Goal: Browse casually: Explore the website without a specific task or goal

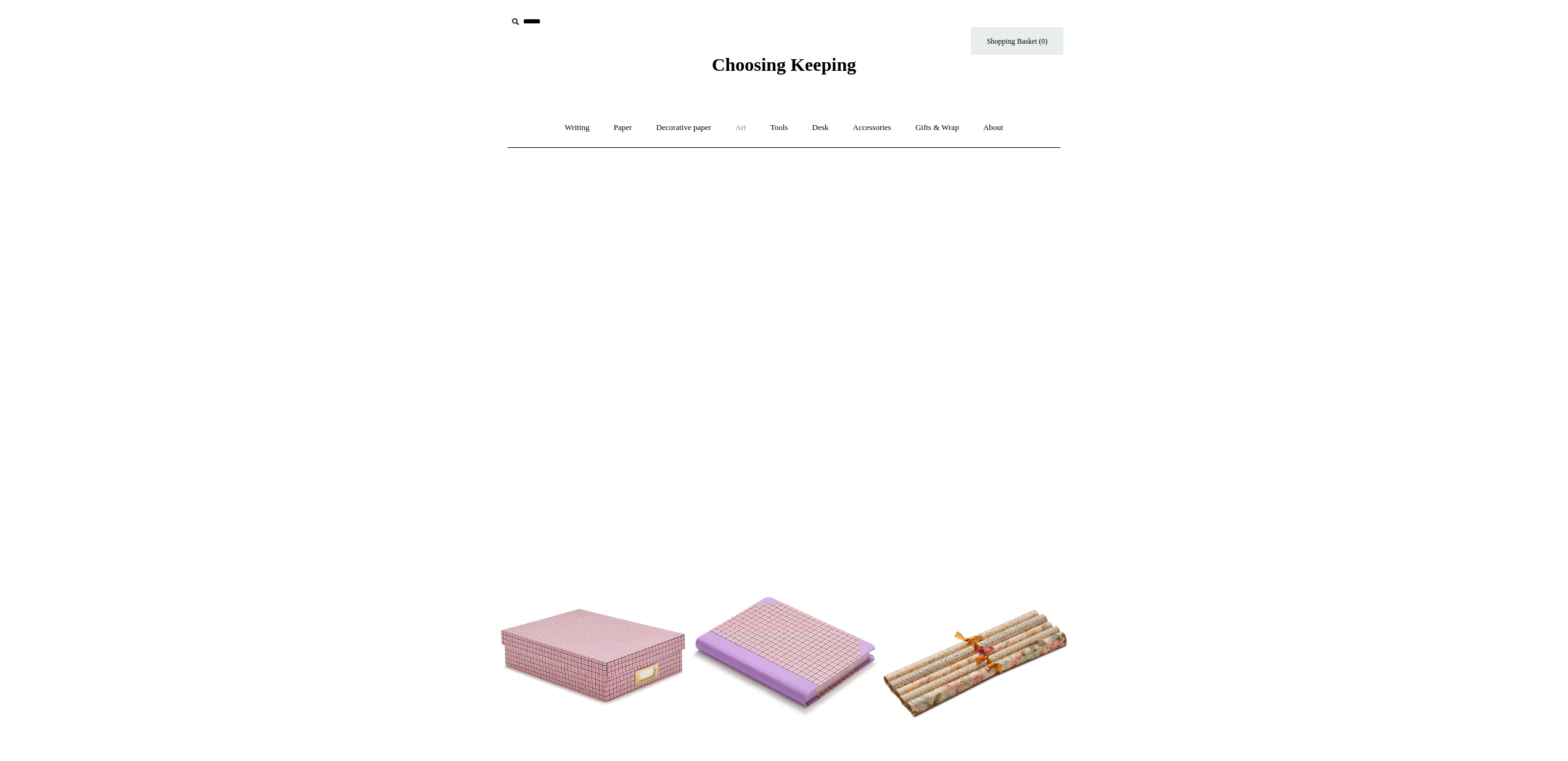
click at [741, 130] on link "Art +" at bounding box center [741, 128] width 33 height 33
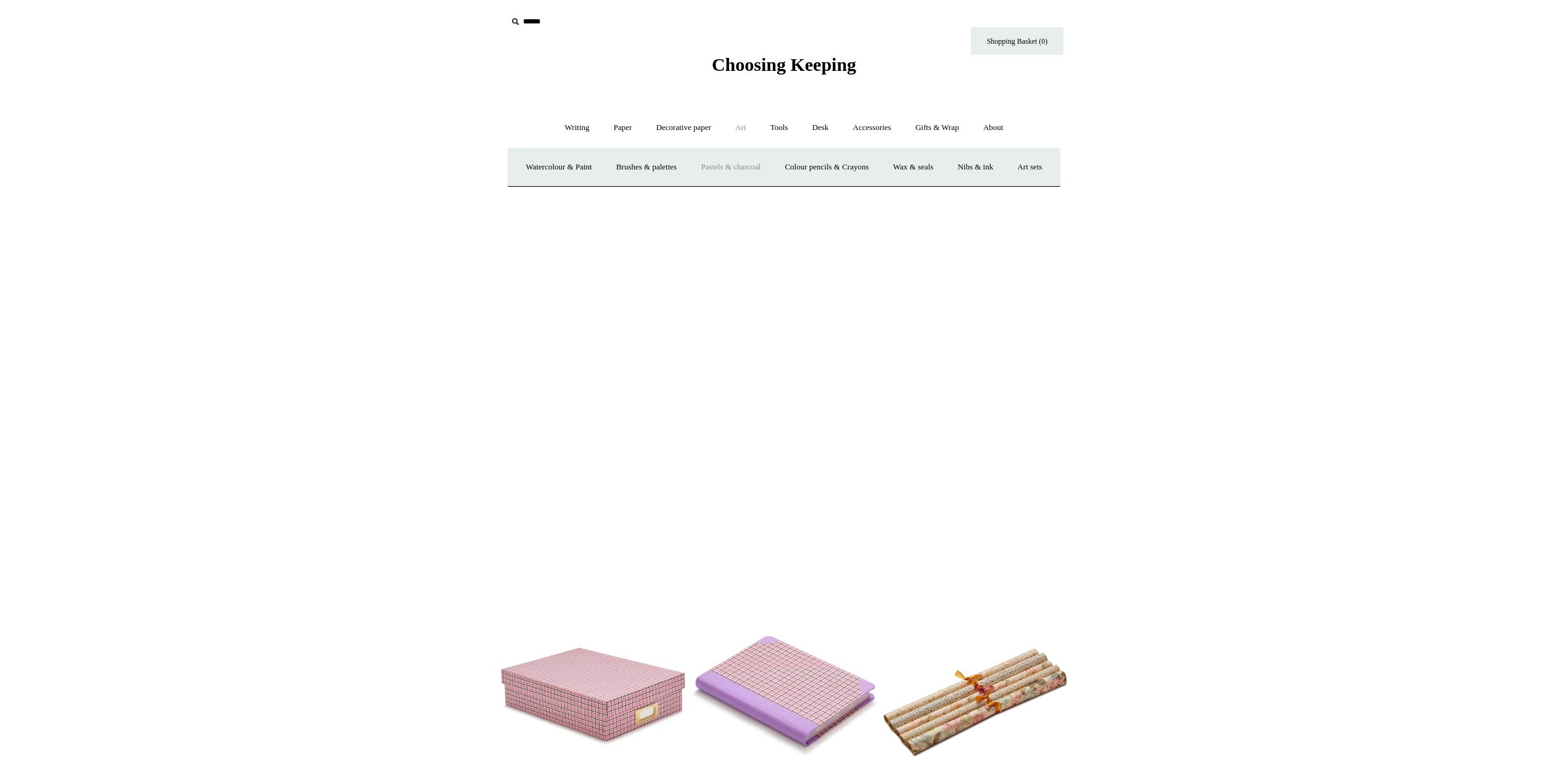
click at [760, 167] on link "Pastels & charcoal" at bounding box center [730, 168] width 82 height 33
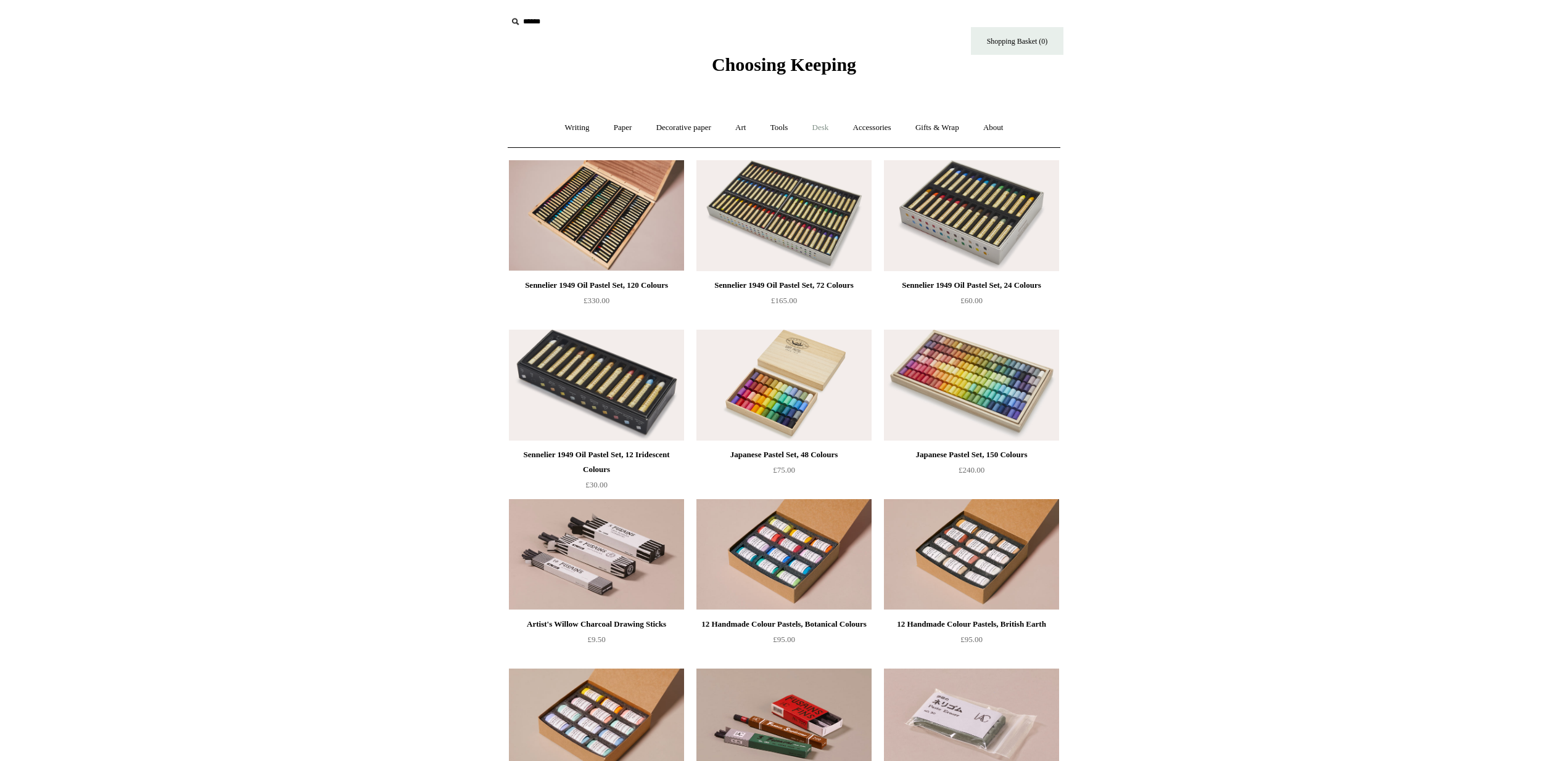
click at [836, 128] on link "Desk +" at bounding box center [820, 128] width 39 height 33
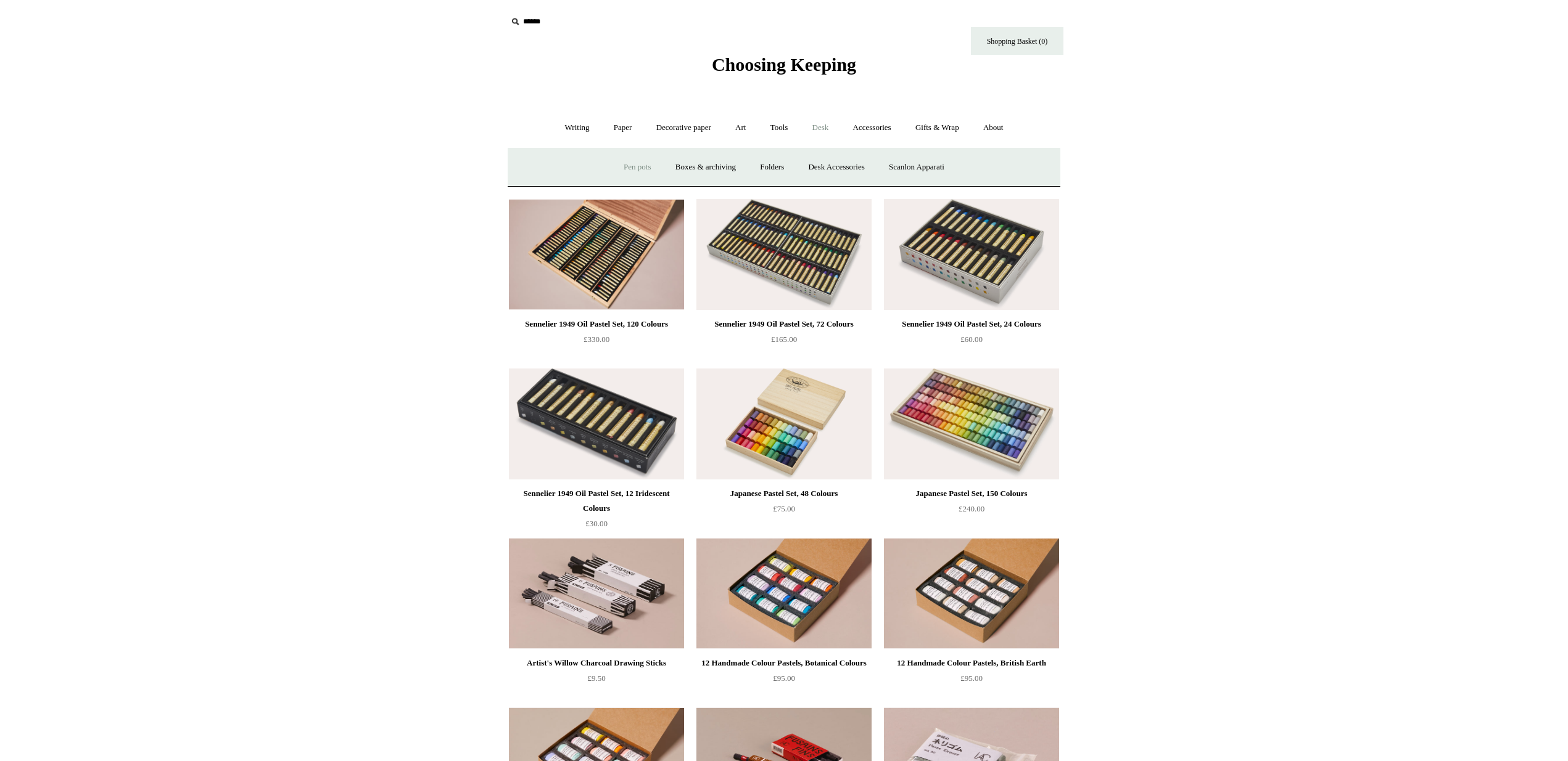
click at [642, 169] on link "Pen pots" at bounding box center [637, 168] width 50 height 33
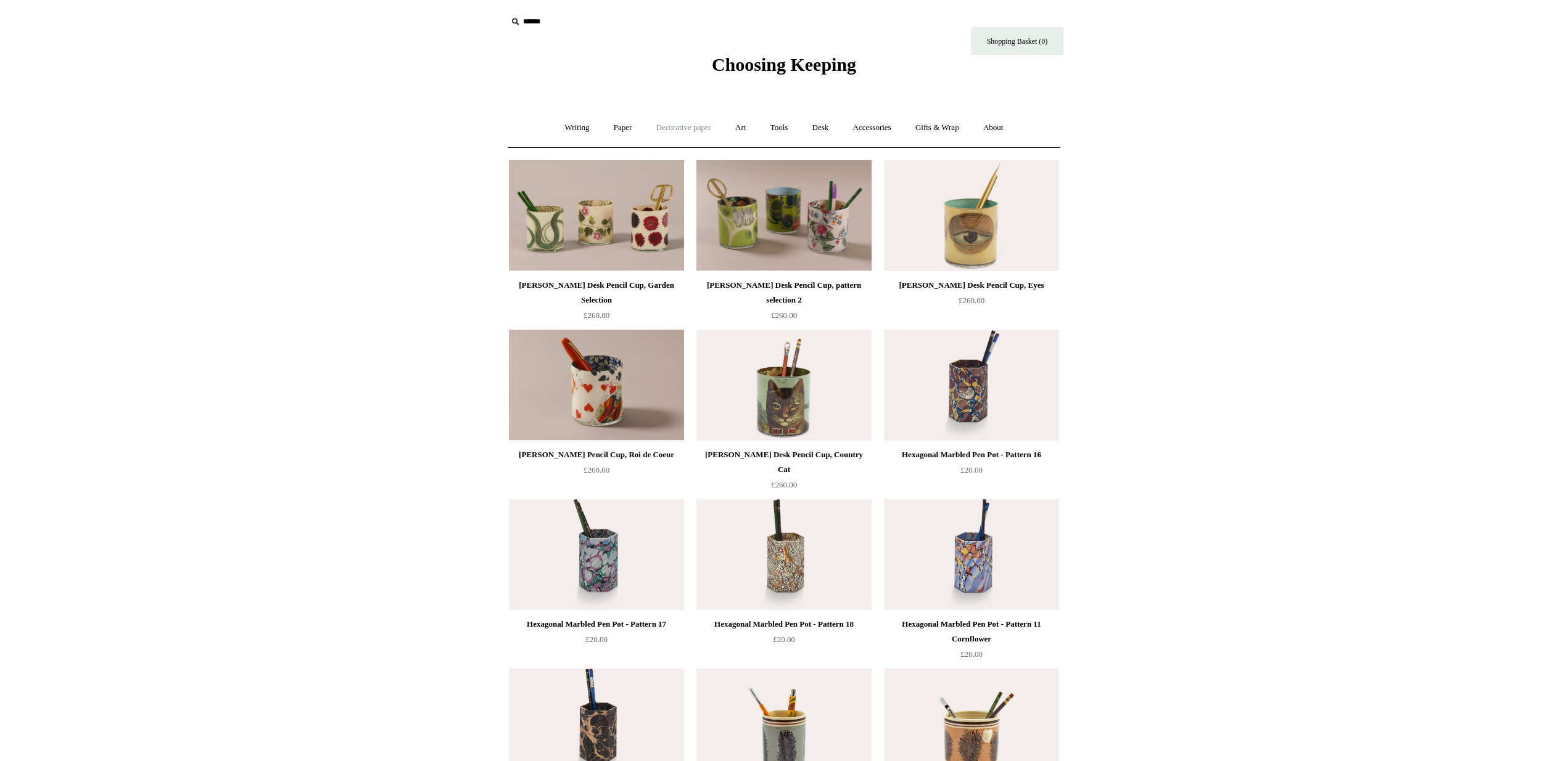
click at [698, 136] on link "Decorative paper +" at bounding box center [683, 128] width 77 height 33
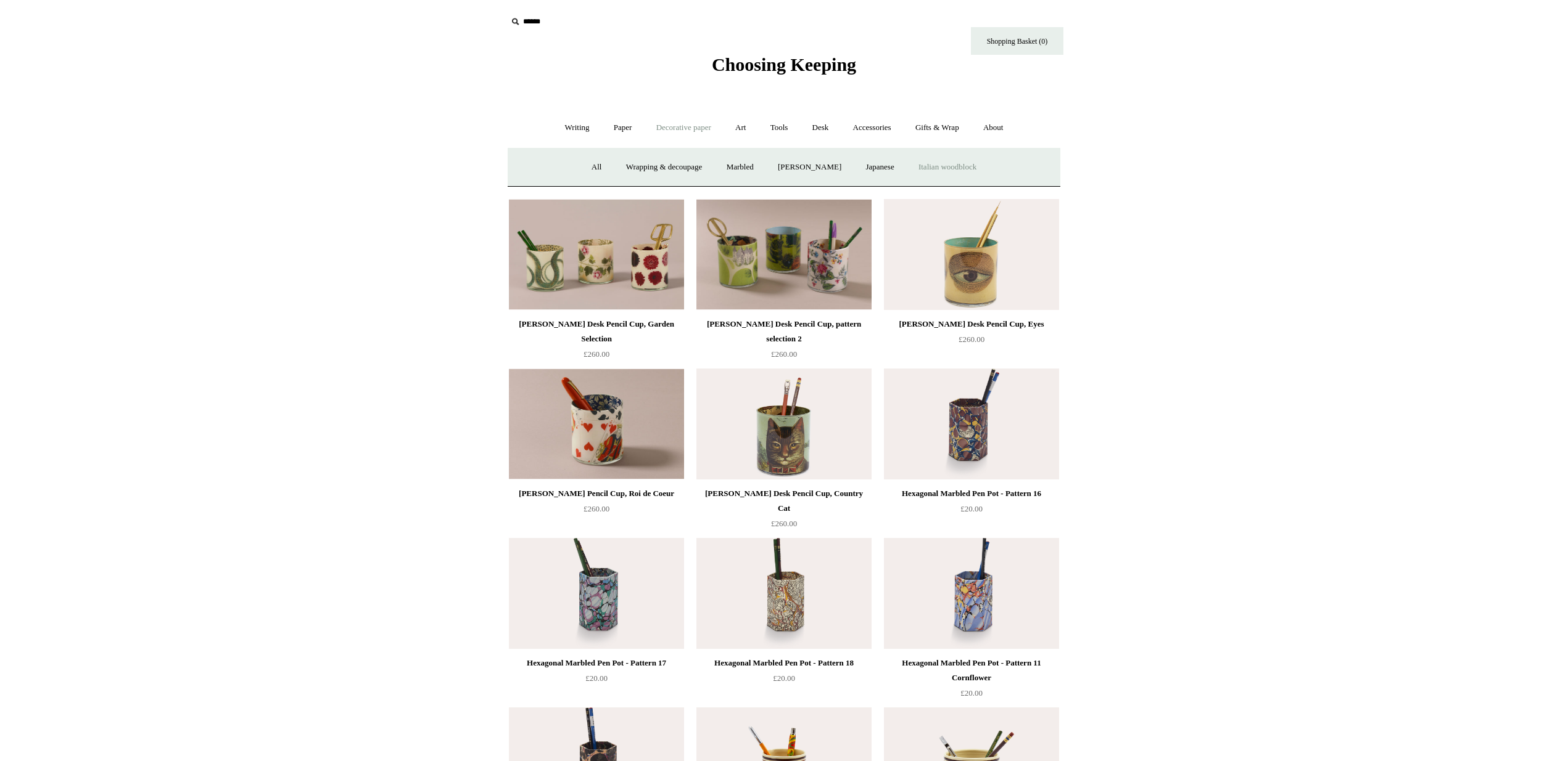
click at [935, 162] on link "Italian woodblock" at bounding box center [947, 168] width 80 height 33
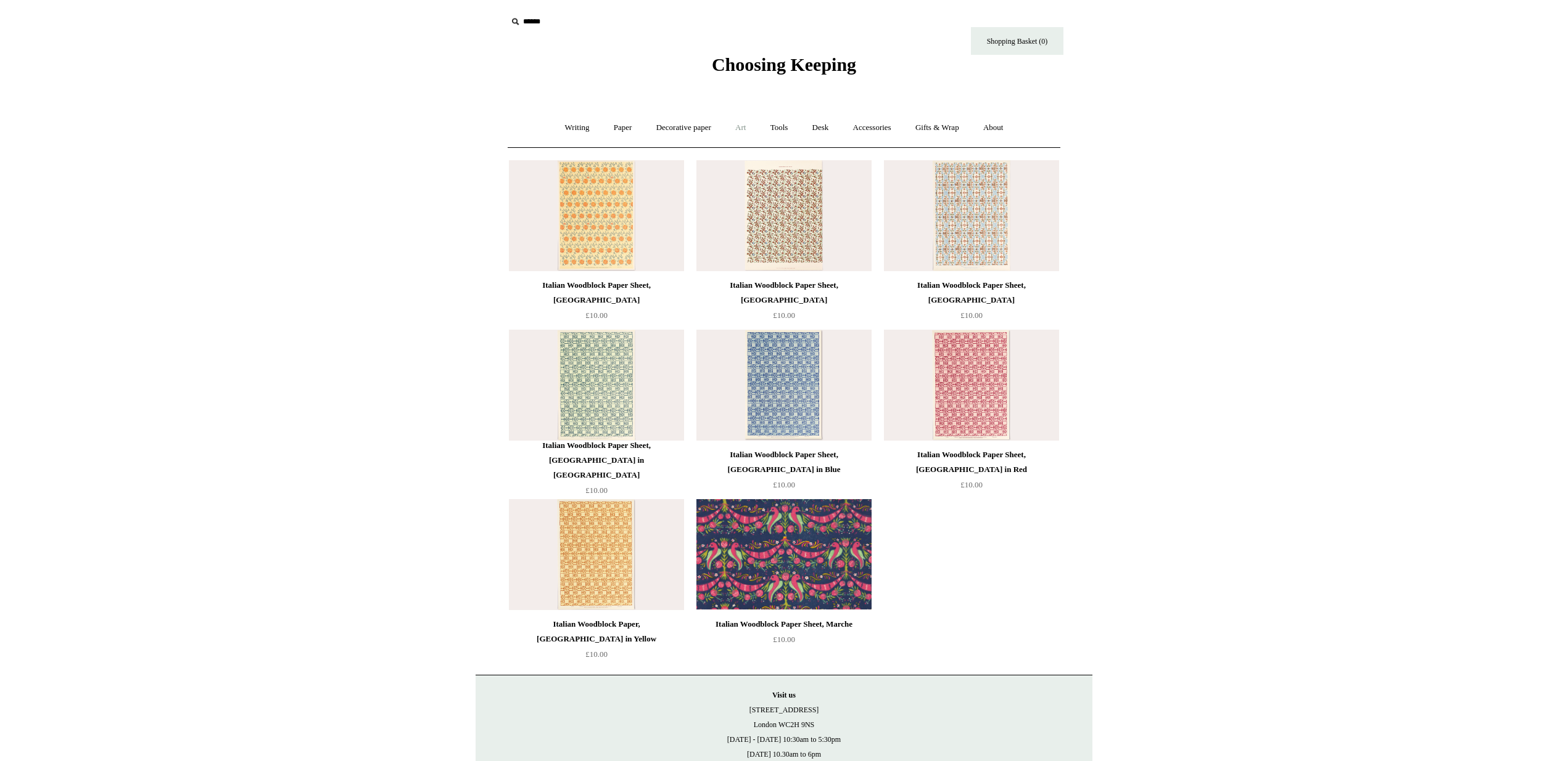
click at [741, 138] on link "Art +" at bounding box center [741, 128] width 33 height 33
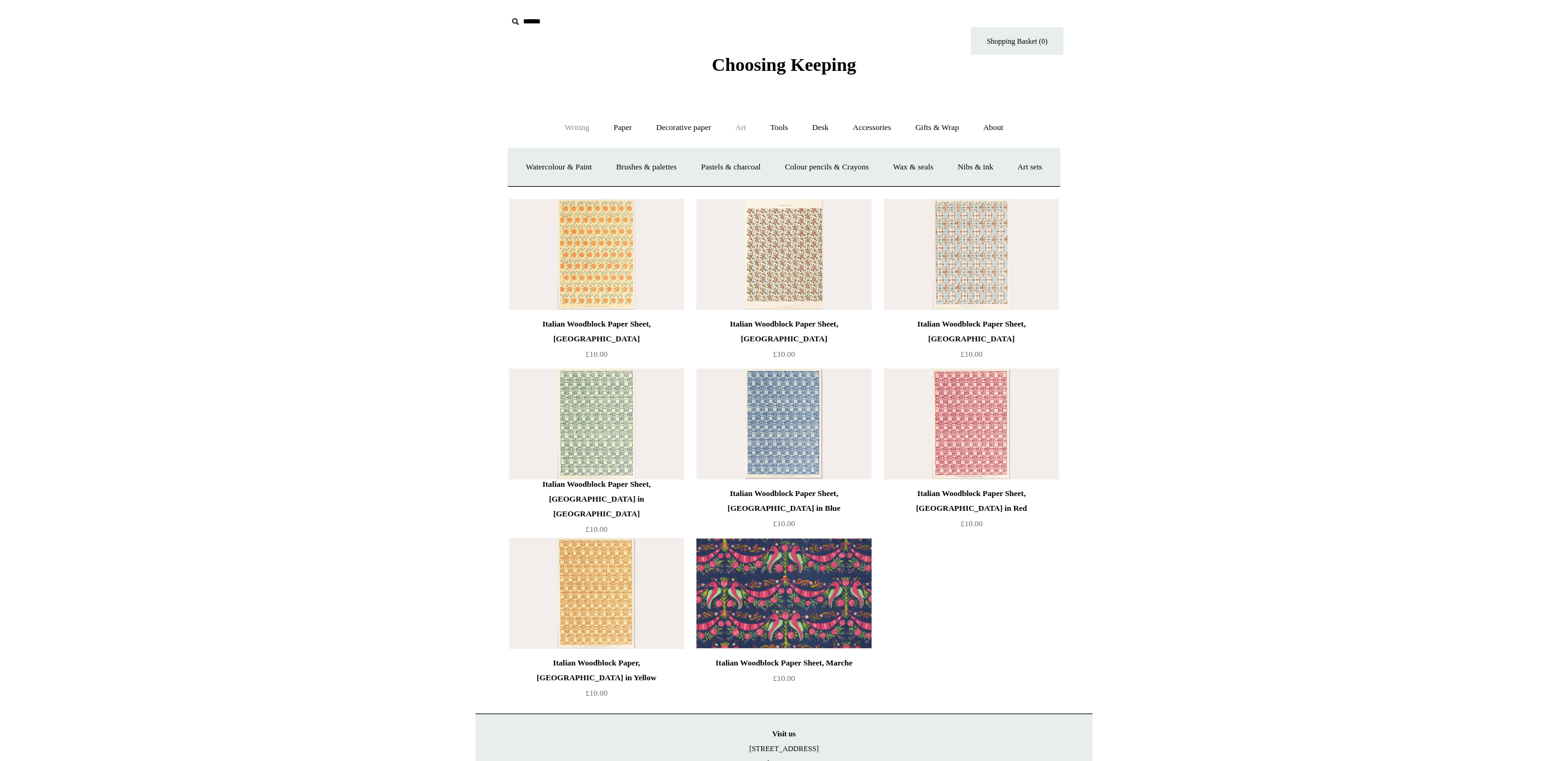
click at [590, 135] on link "Writing +" at bounding box center [577, 128] width 47 height 33
click at [642, 164] on link "Fountain pens +" at bounding box center [632, 168] width 67 height 33
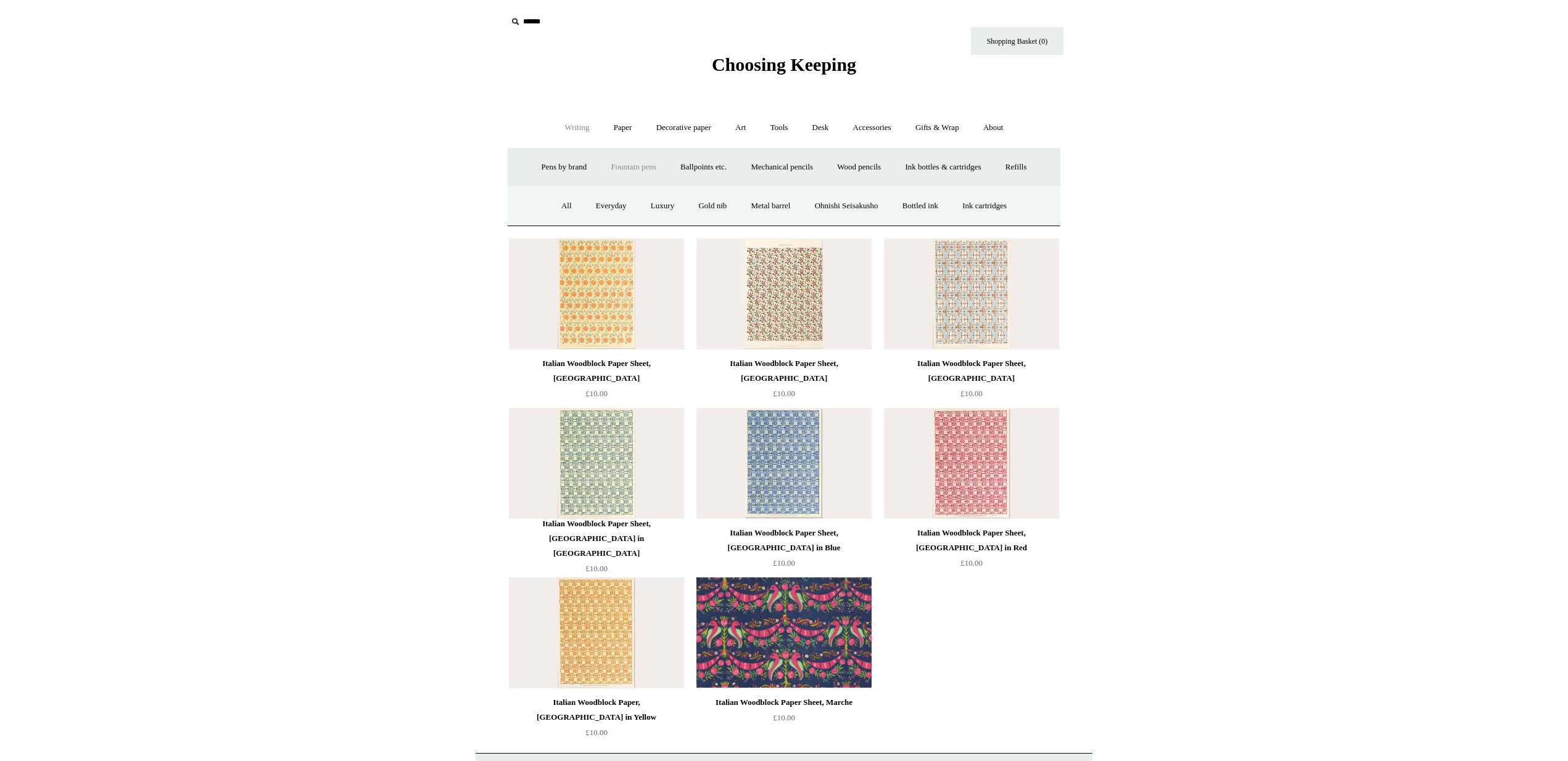
click at [627, 162] on link "Fountain pens -" at bounding box center [632, 168] width 67 height 33
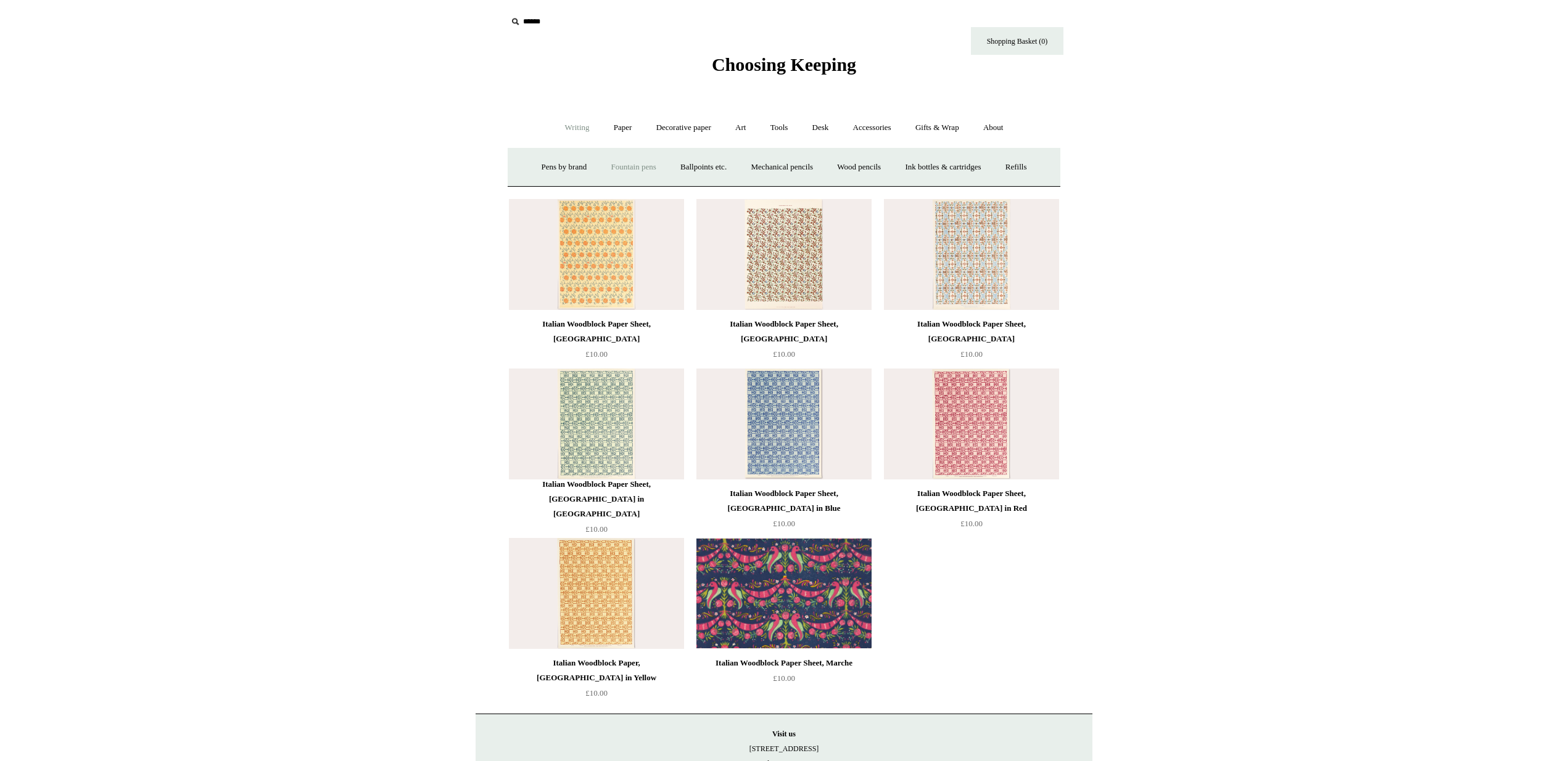
click at [627, 162] on link "Fountain pens +" at bounding box center [632, 168] width 67 height 33
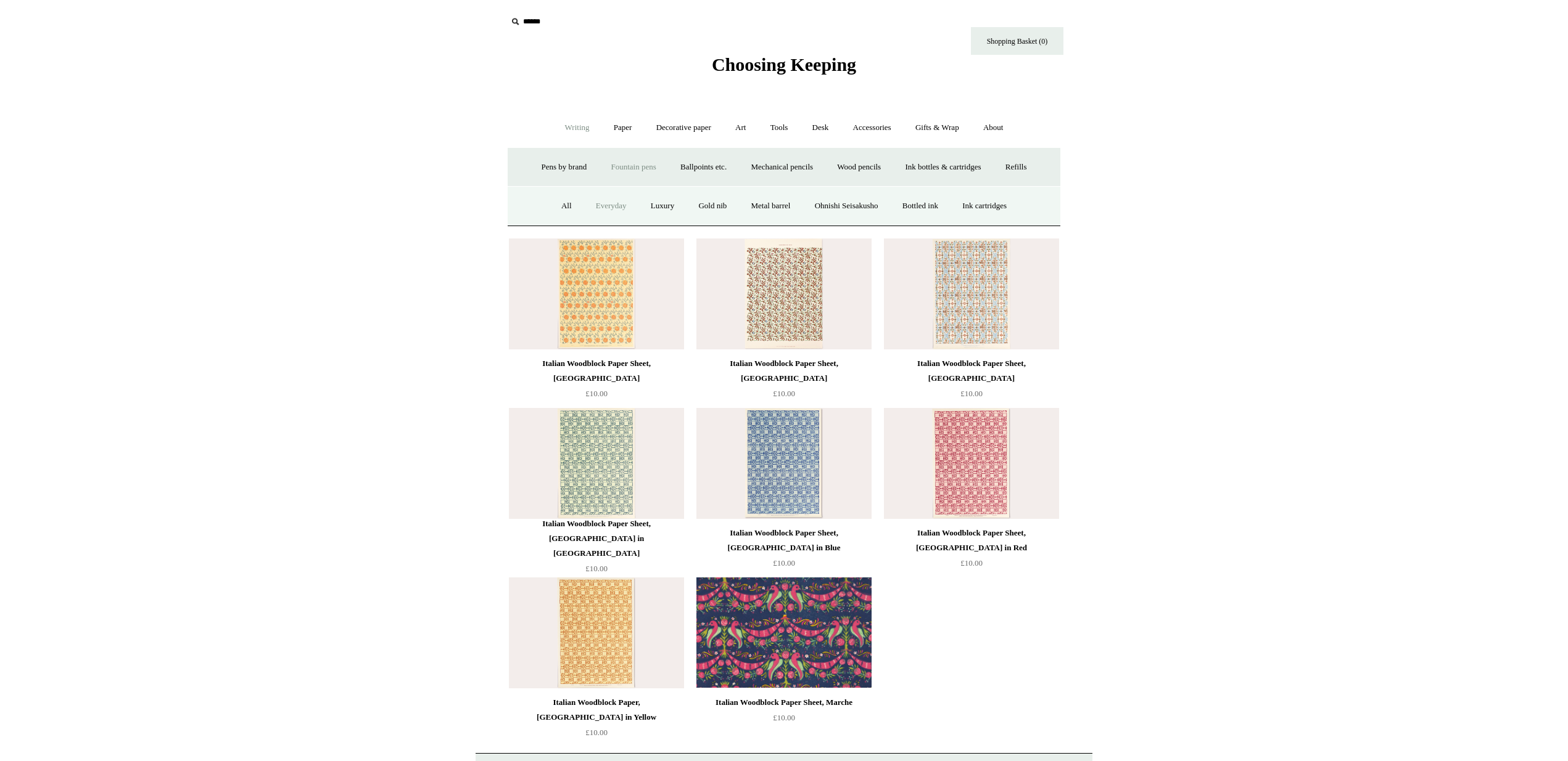
click at [595, 212] on link "Everyday" at bounding box center [611, 206] width 53 height 33
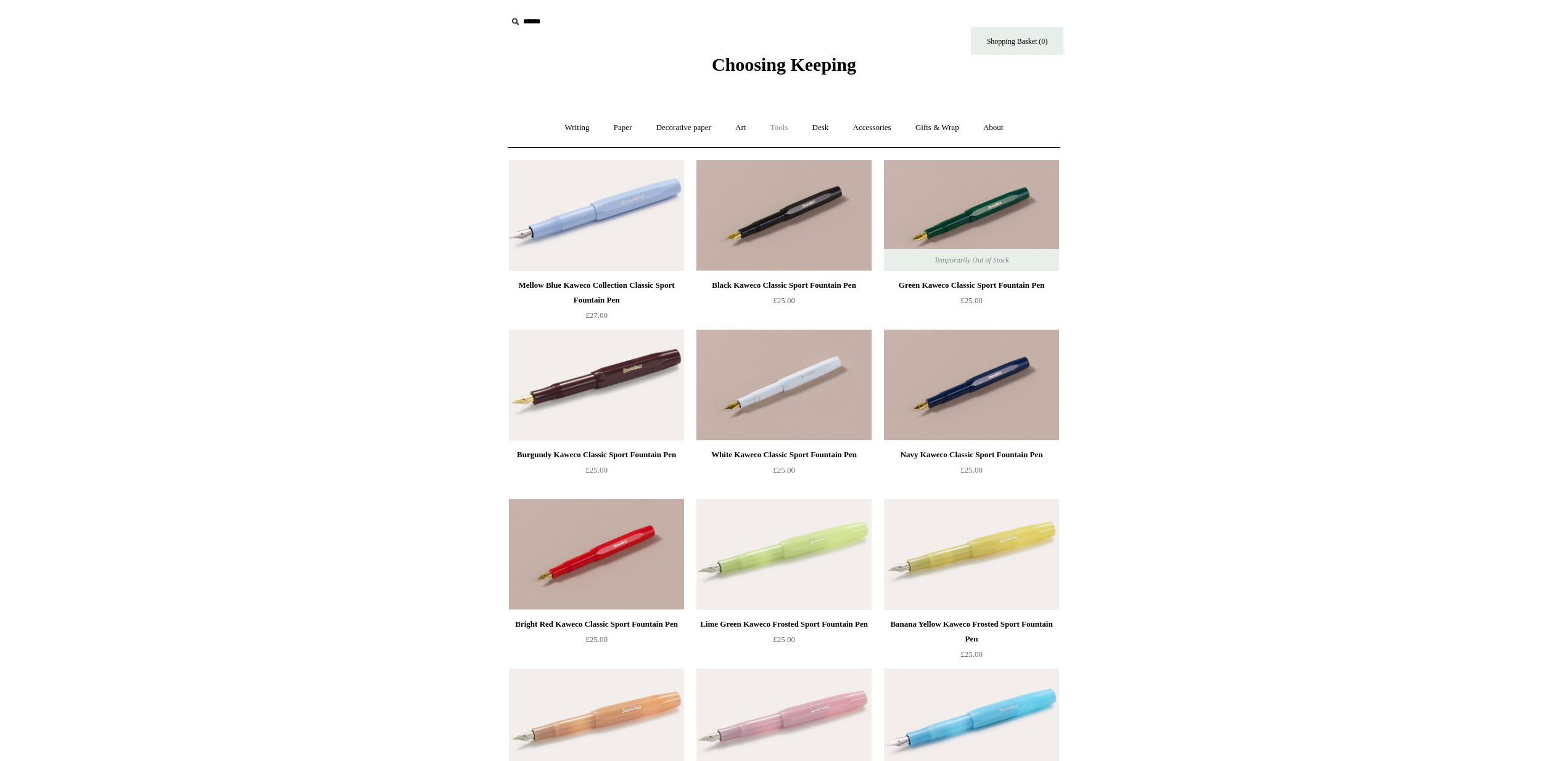
click at [780, 128] on link "Tools +" at bounding box center [779, 128] width 40 height 33
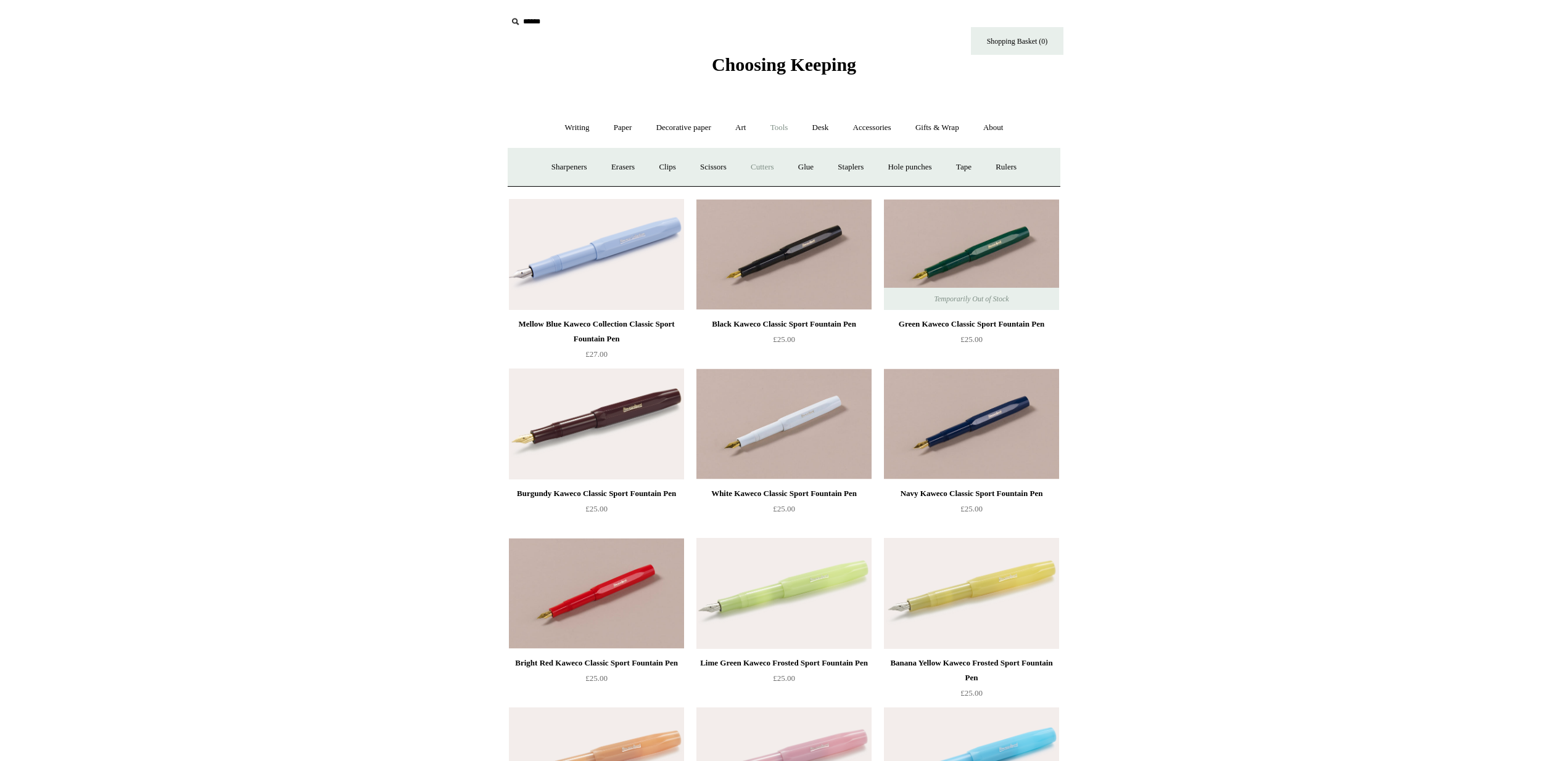
click at [774, 168] on link "Cutters" at bounding box center [762, 168] width 45 height 33
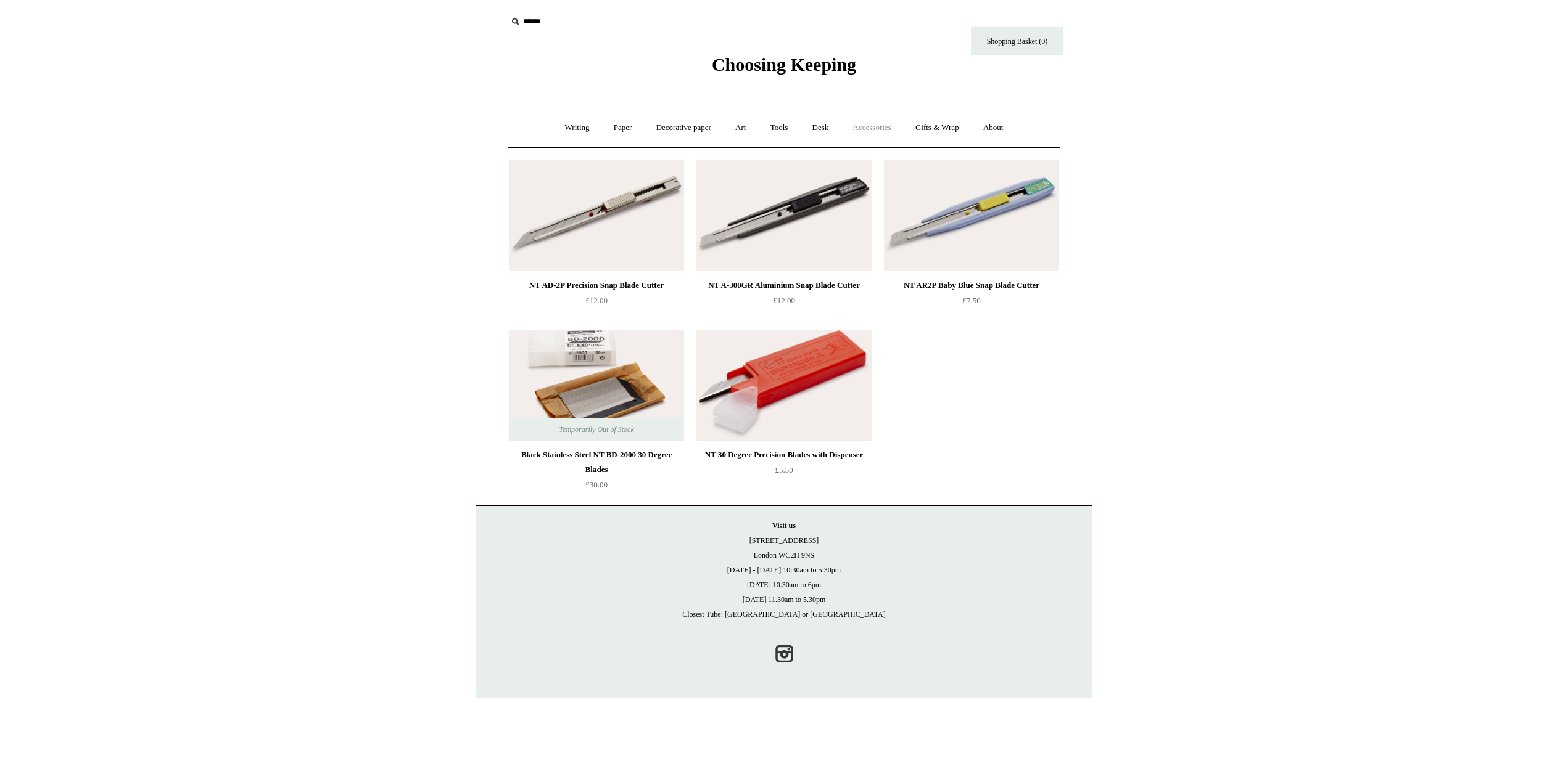
click at [883, 127] on link "Accessories +" at bounding box center [872, 128] width 60 height 33
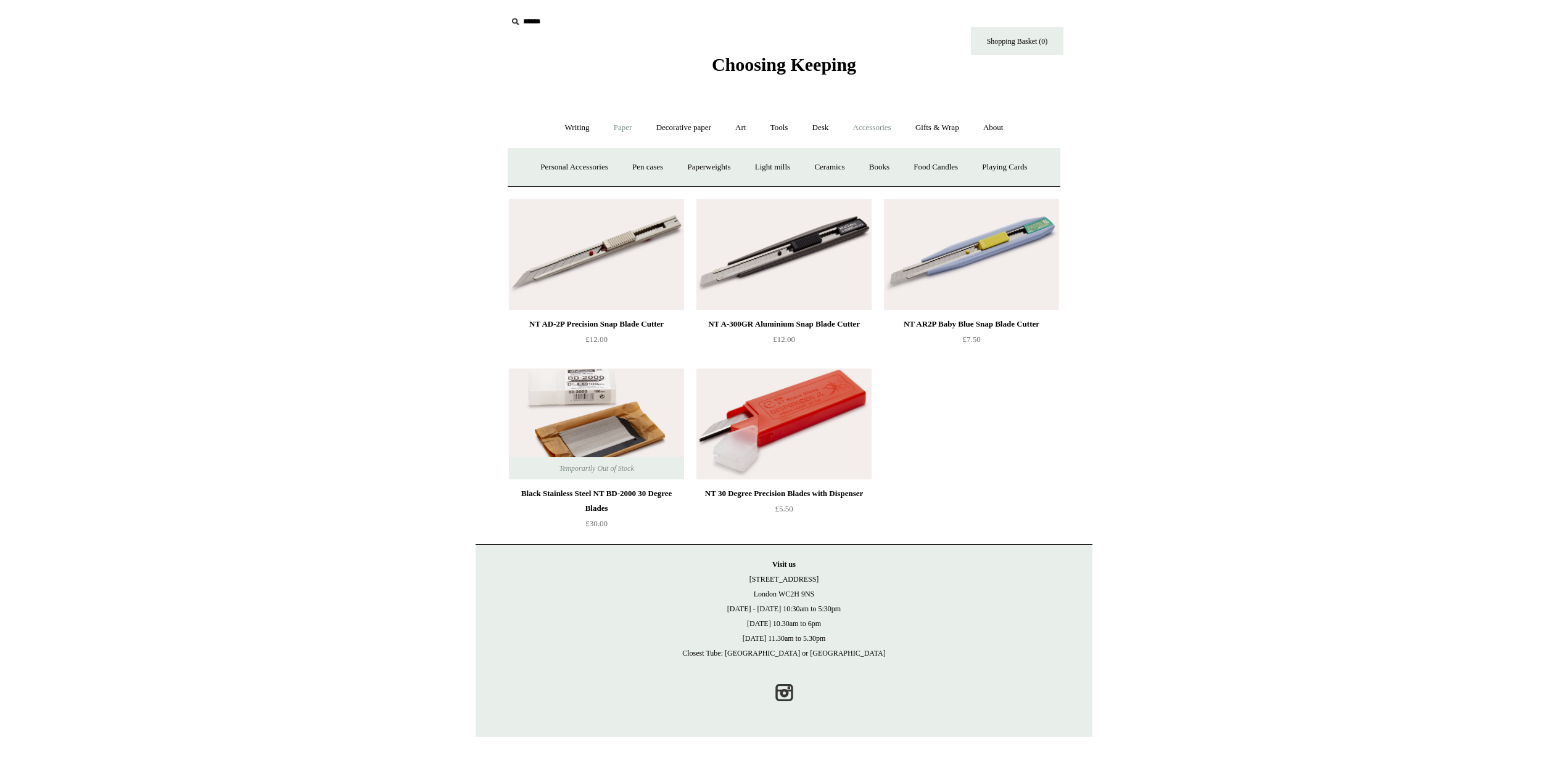
click at [625, 131] on link "Paper +" at bounding box center [623, 128] width 40 height 33
click at [597, 170] on link "Notebooks +" at bounding box center [611, 168] width 57 height 33
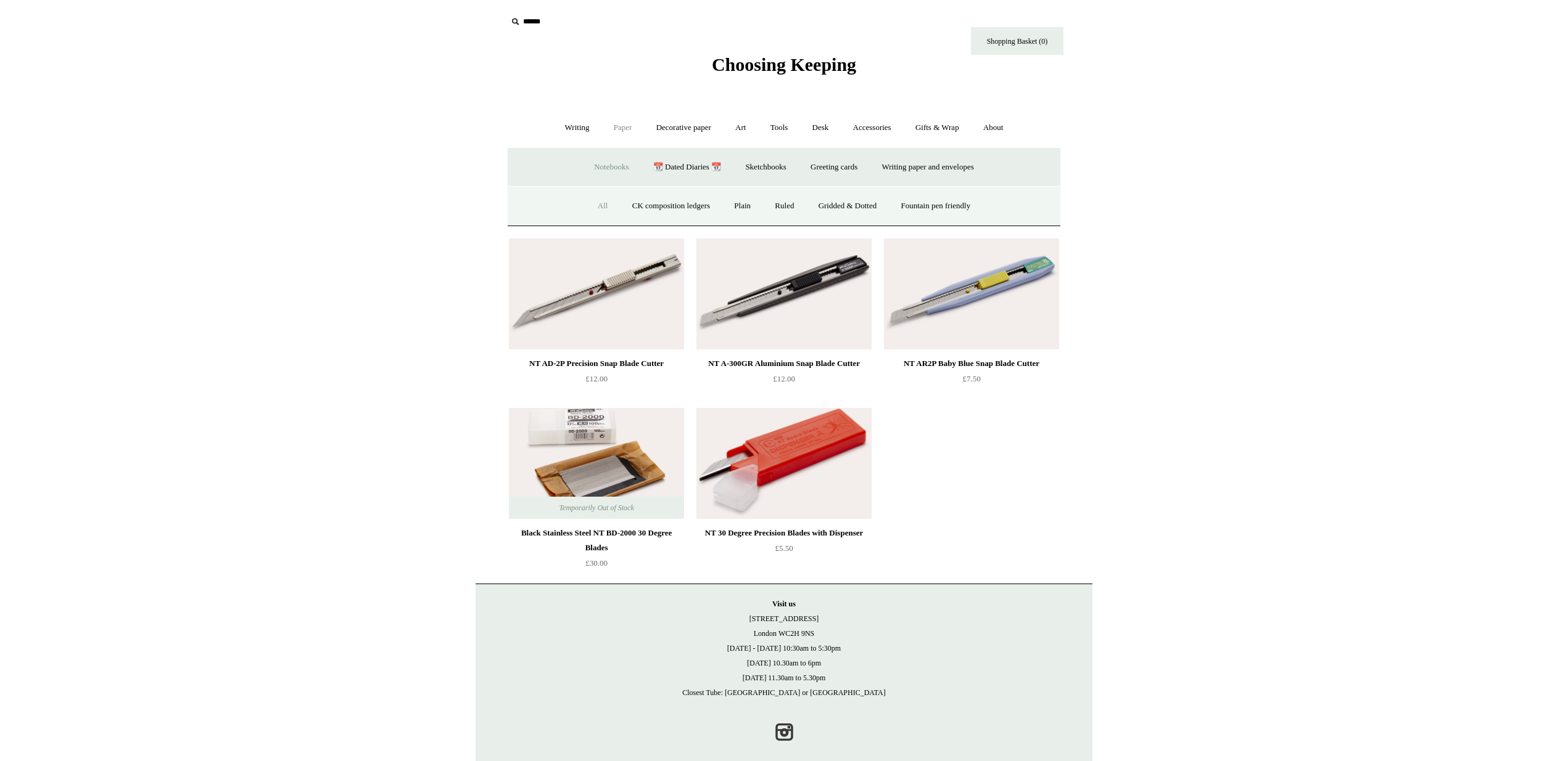
click at [589, 201] on link "All" at bounding box center [603, 206] width 33 height 33
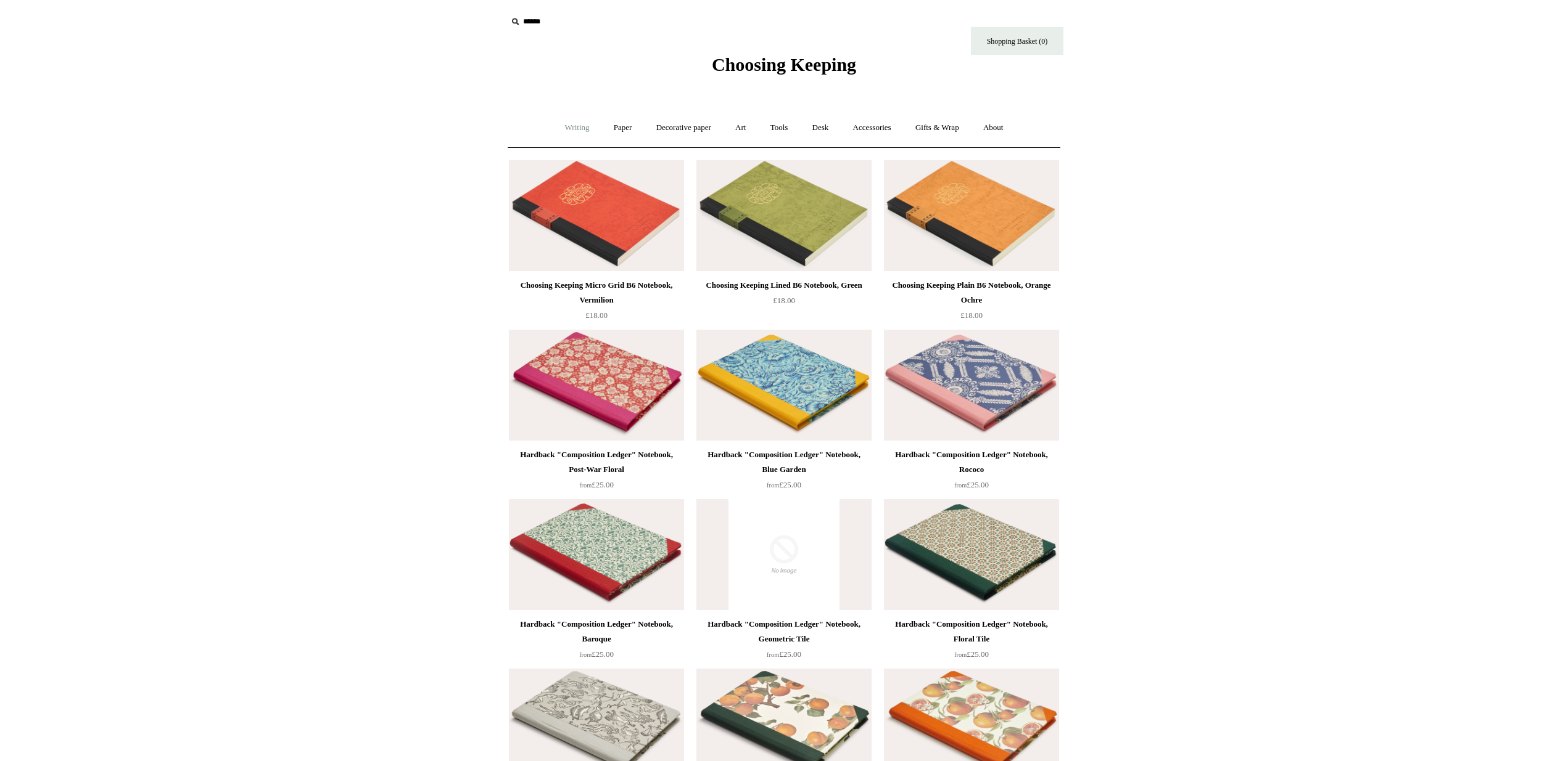
click at [569, 131] on link "Writing +" at bounding box center [577, 128] width 47 height 33
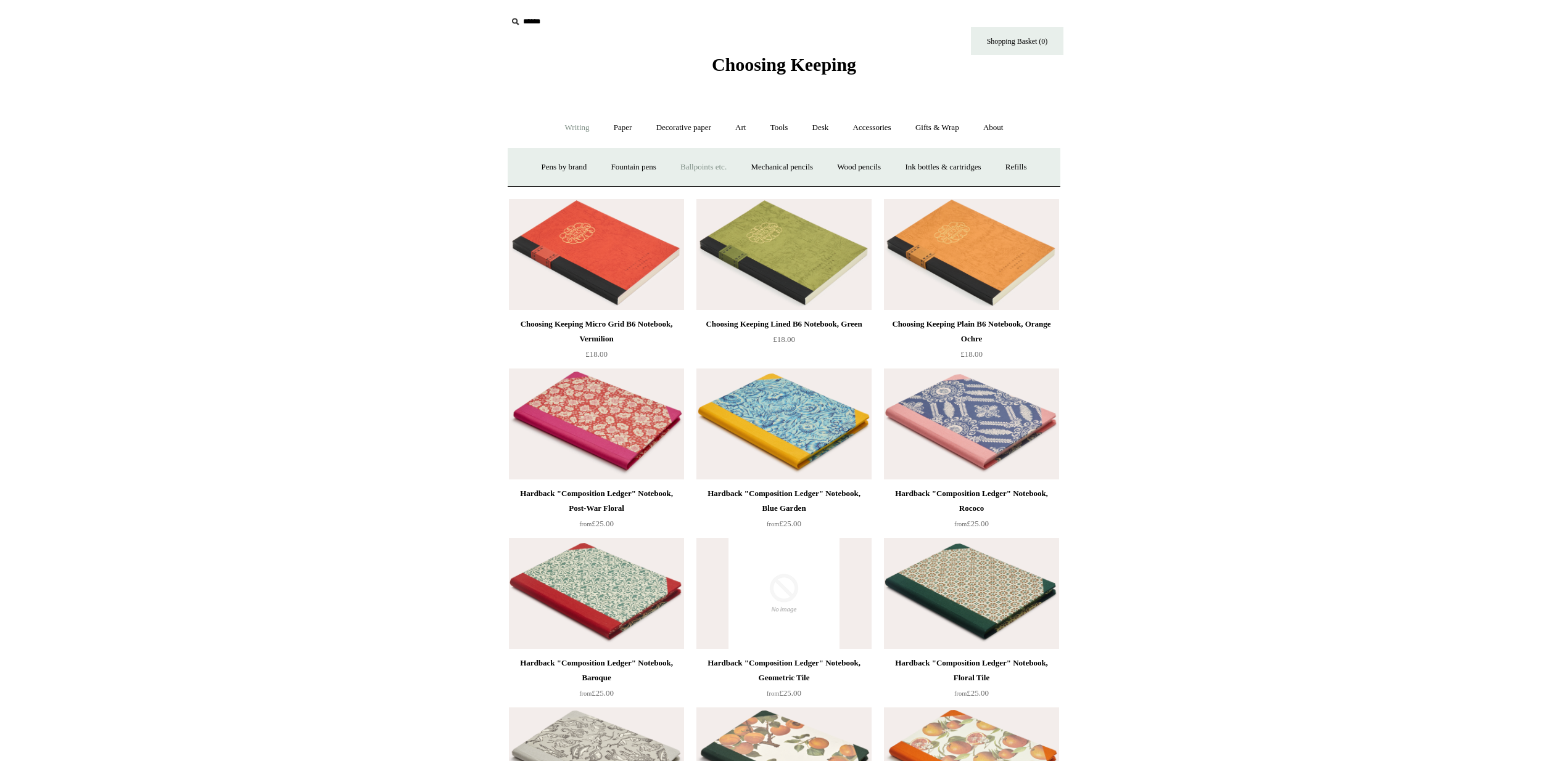
click at [721, 163] on link "Ballpoints etc. +" at bounding box center [703, 168] width 69 height 33
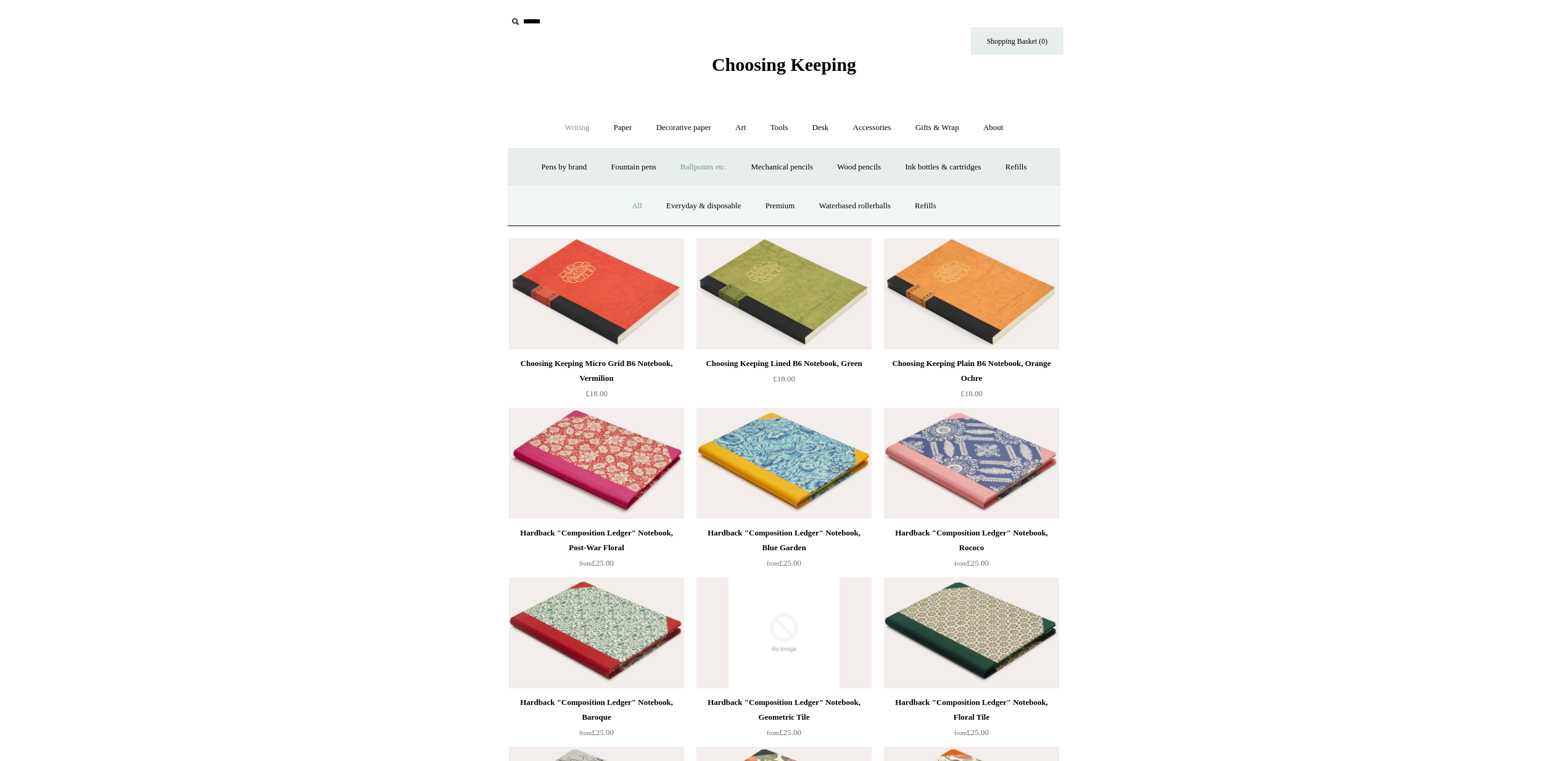
click at [631, 201] on link "All" at bounding box center [637, 206] width 33 height 33
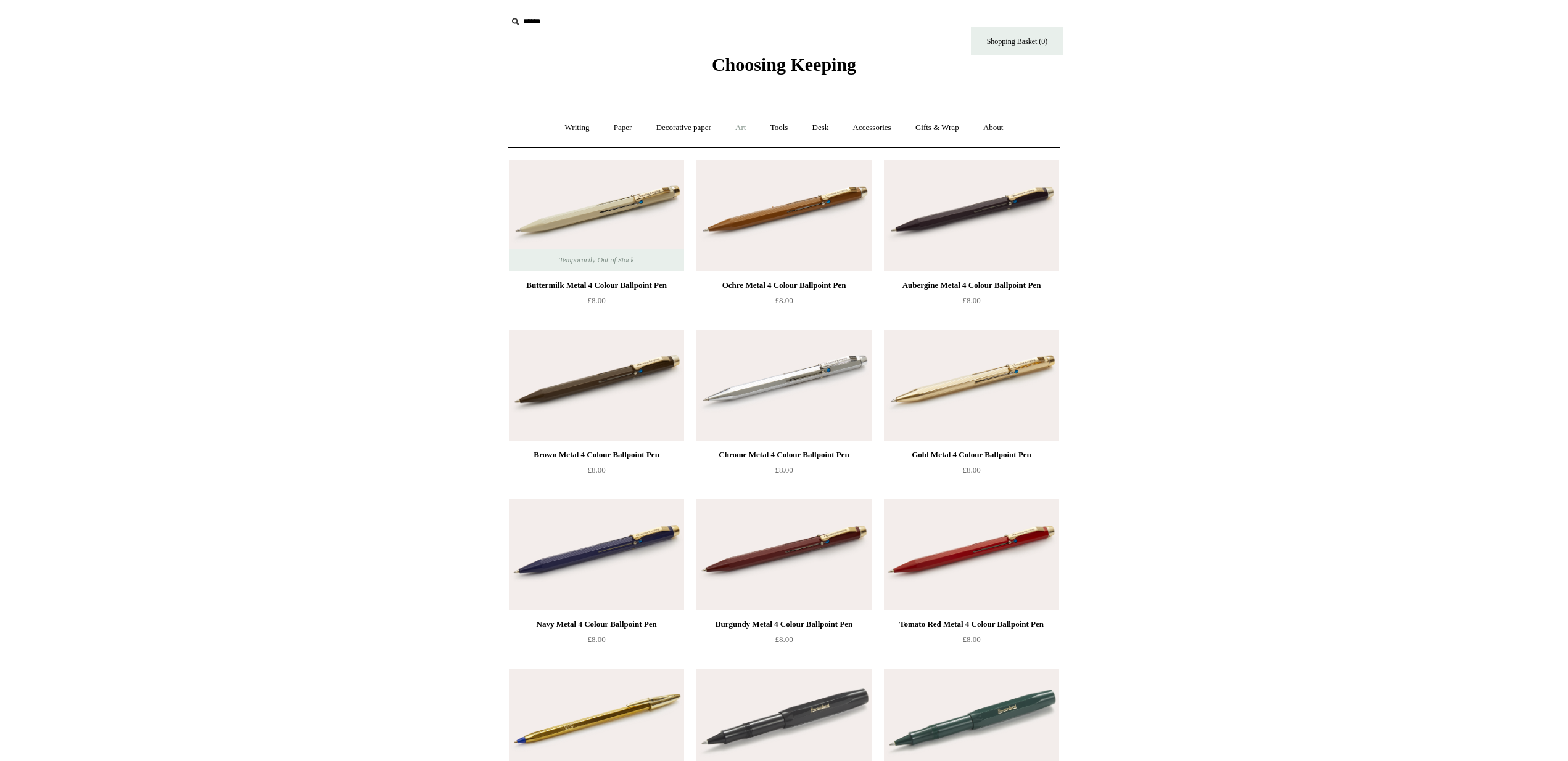
click at [750, 130] on link "Art +" at bounding box center [741, 128] width 33 height 33
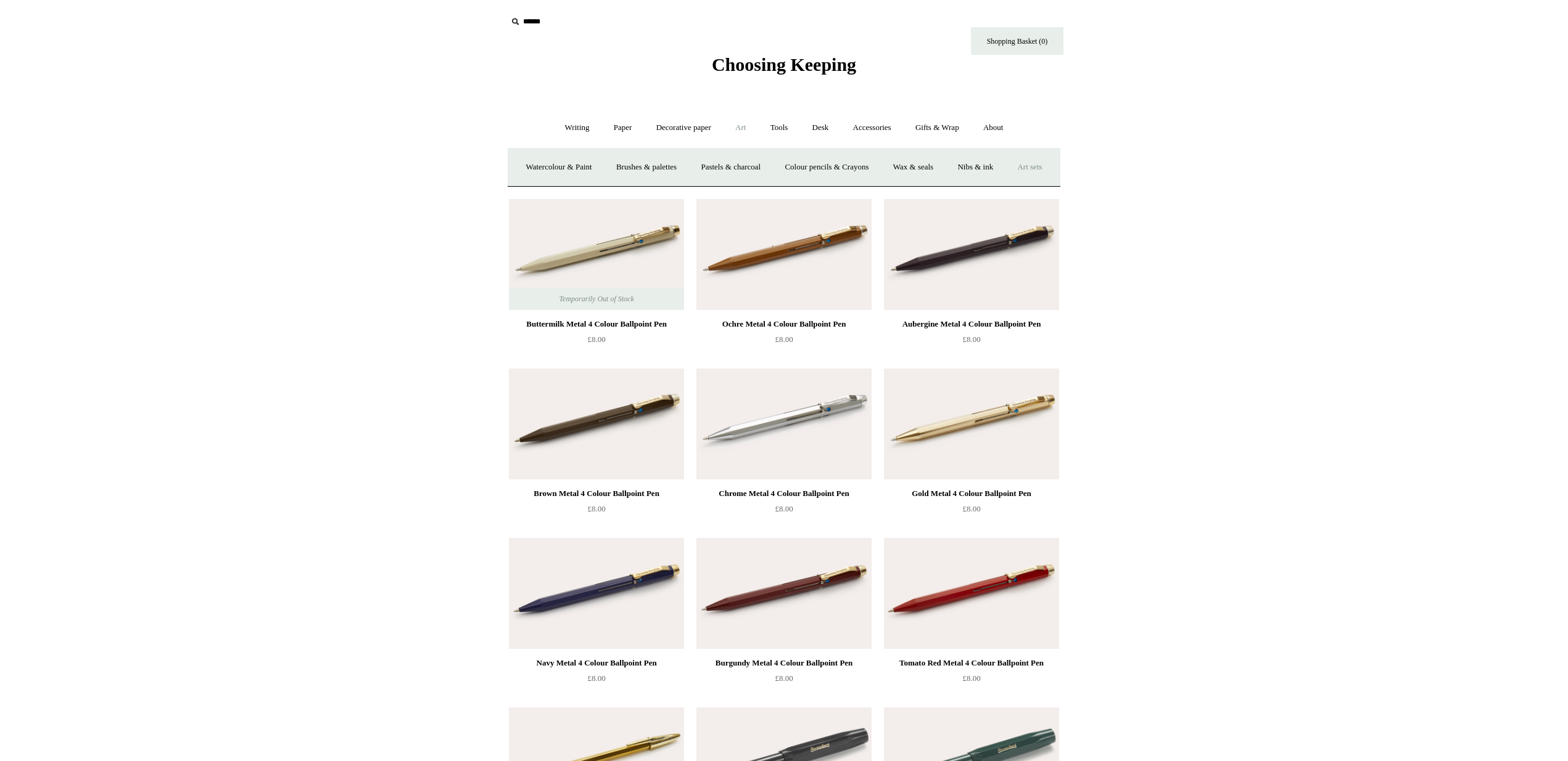
click at [1006, 184] on link "Art sets" at bounding box center [1029, 168] width 47 height 33
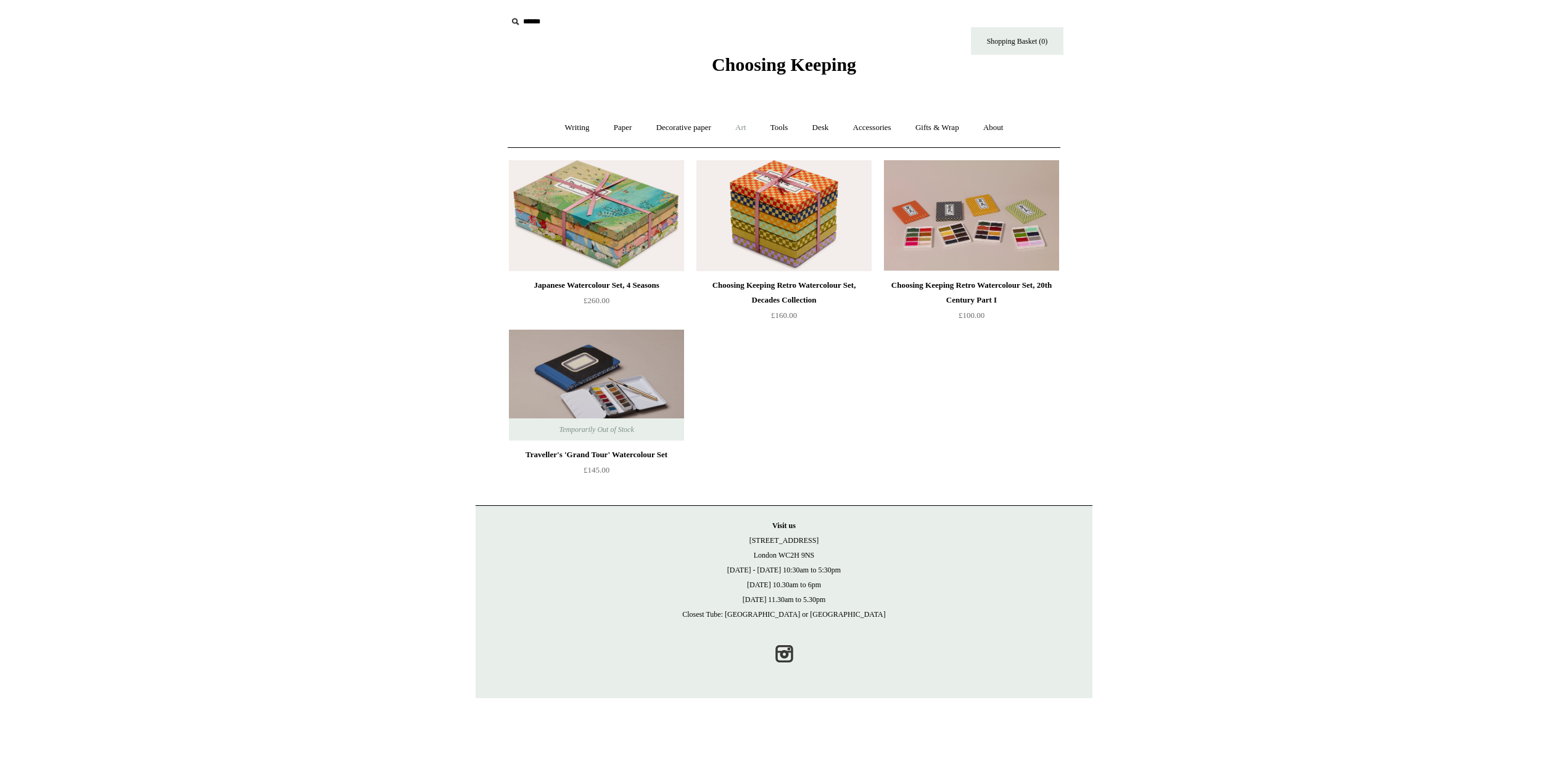
click at [737, 125] on link "Art +" at bounding box center [741, 128] width 33 height 33
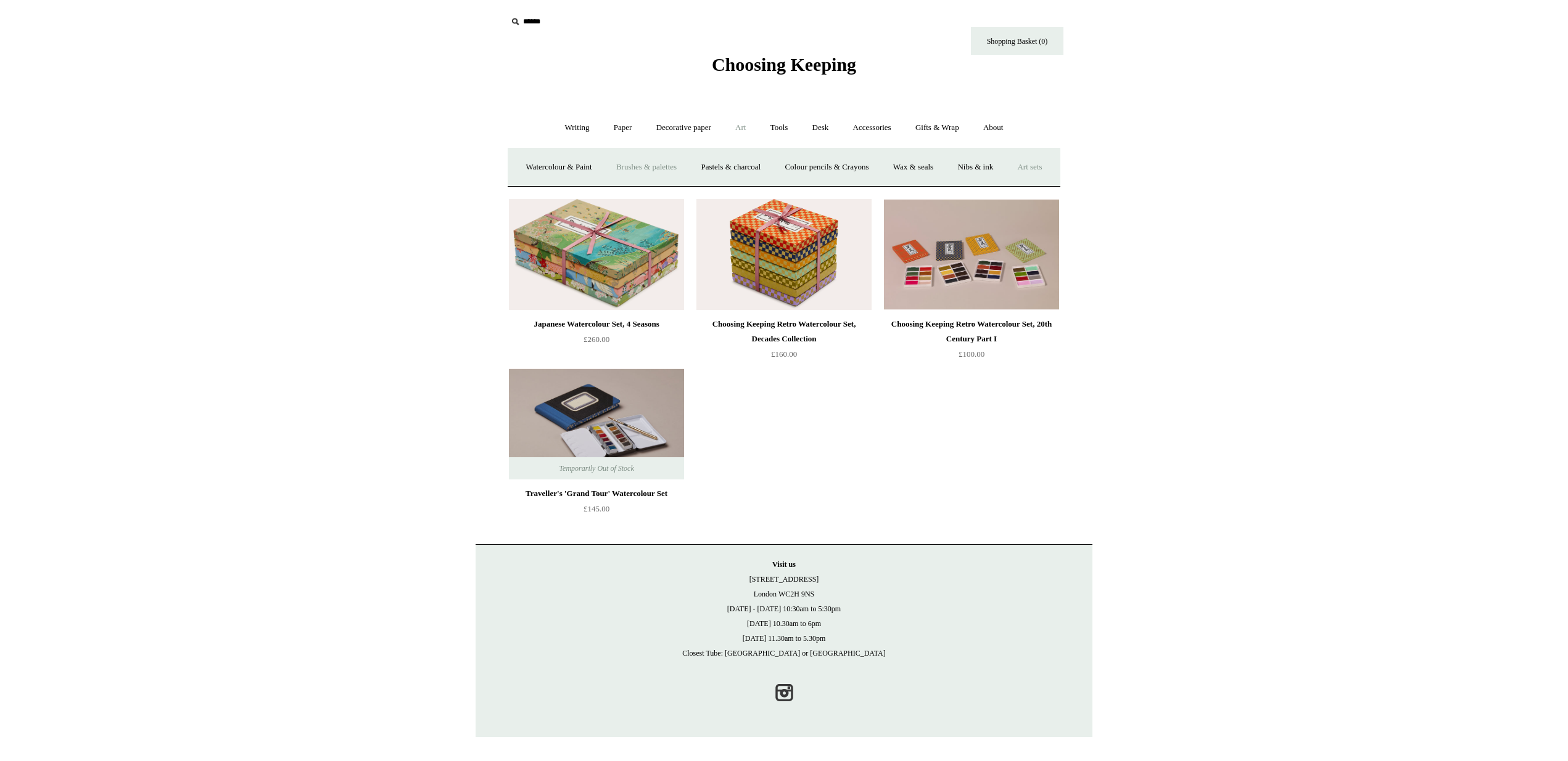
click at [681, 167] on link "Brushes & palettes" at bounding box center [647, 168] width 83 height 33
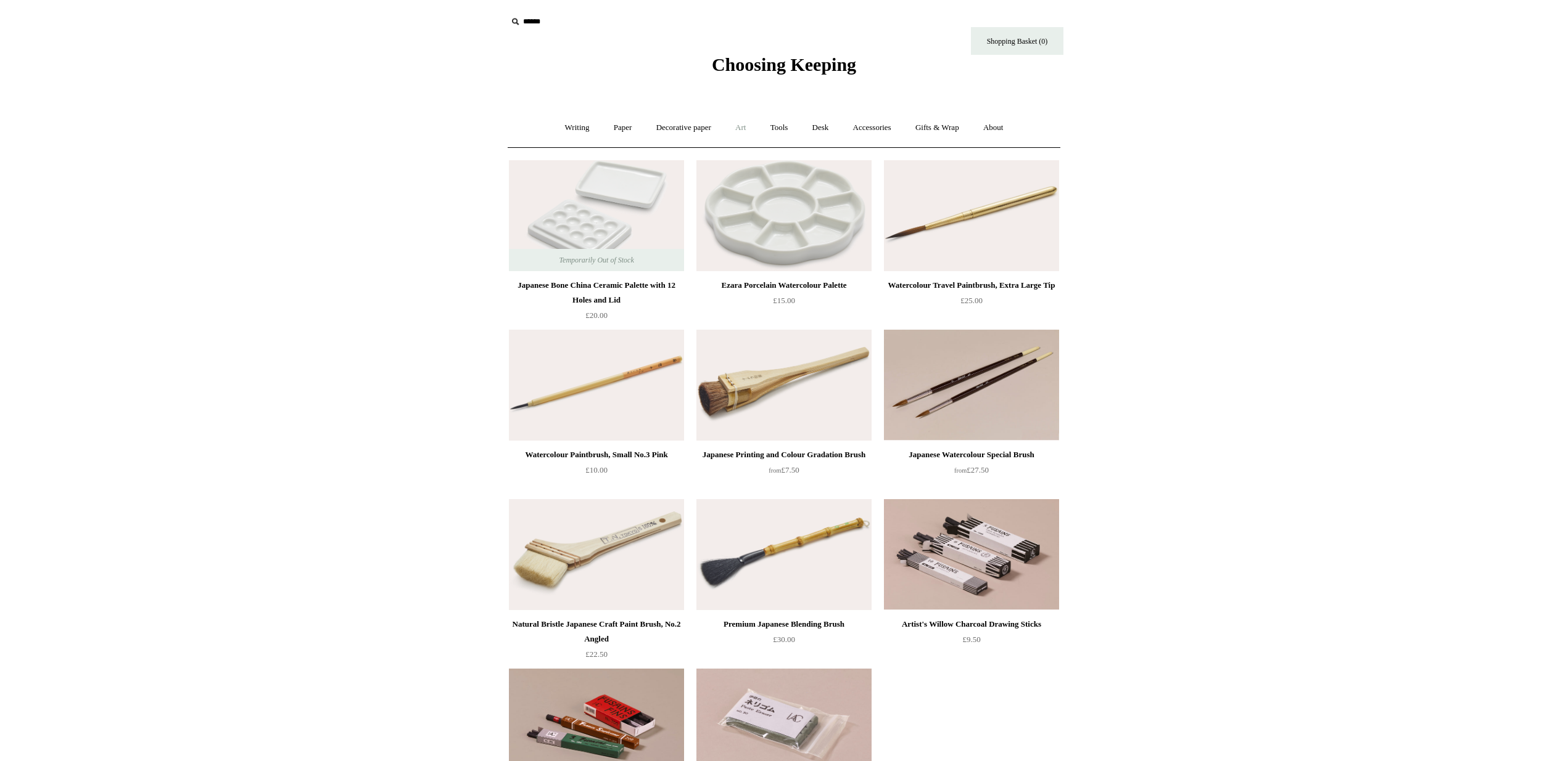
click at [737, 125] on link "Art +" at bounding box center [741, 128] width 33 height 33
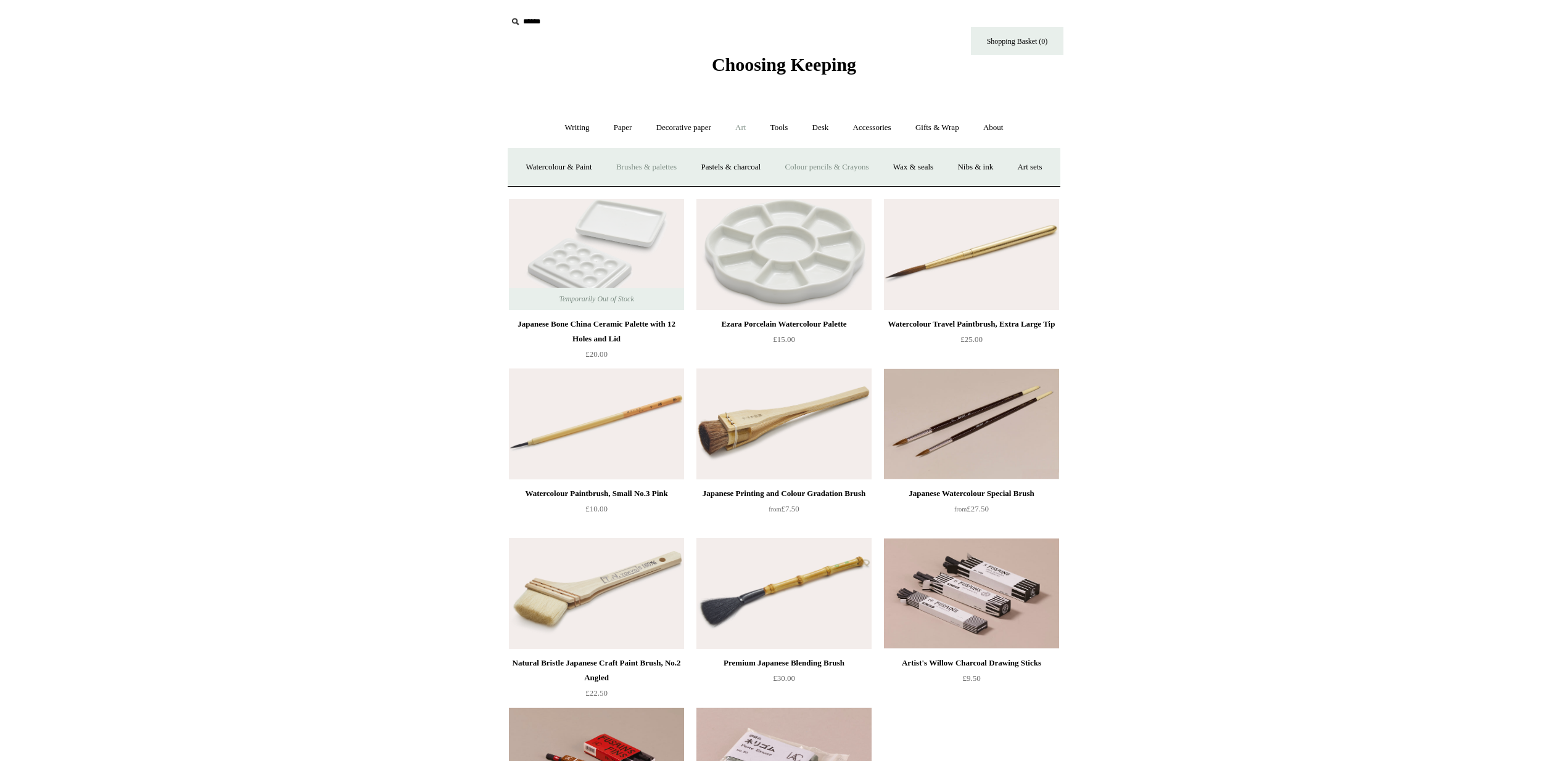
click at [831, 166] on link "Colour pencils & Crayons" at bounding box center [827, 168] width 106 height 33
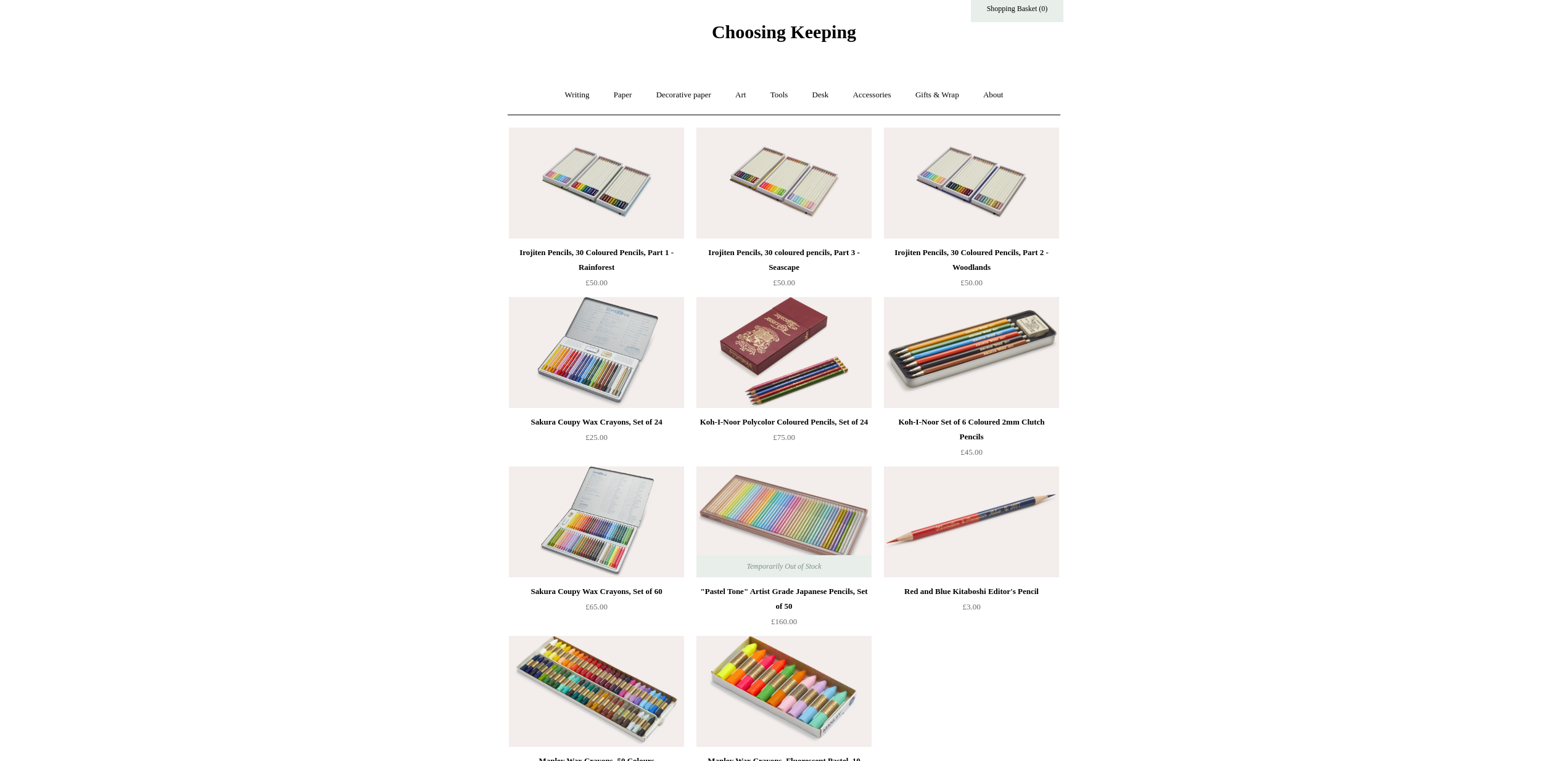
scroll to position [7, 0]
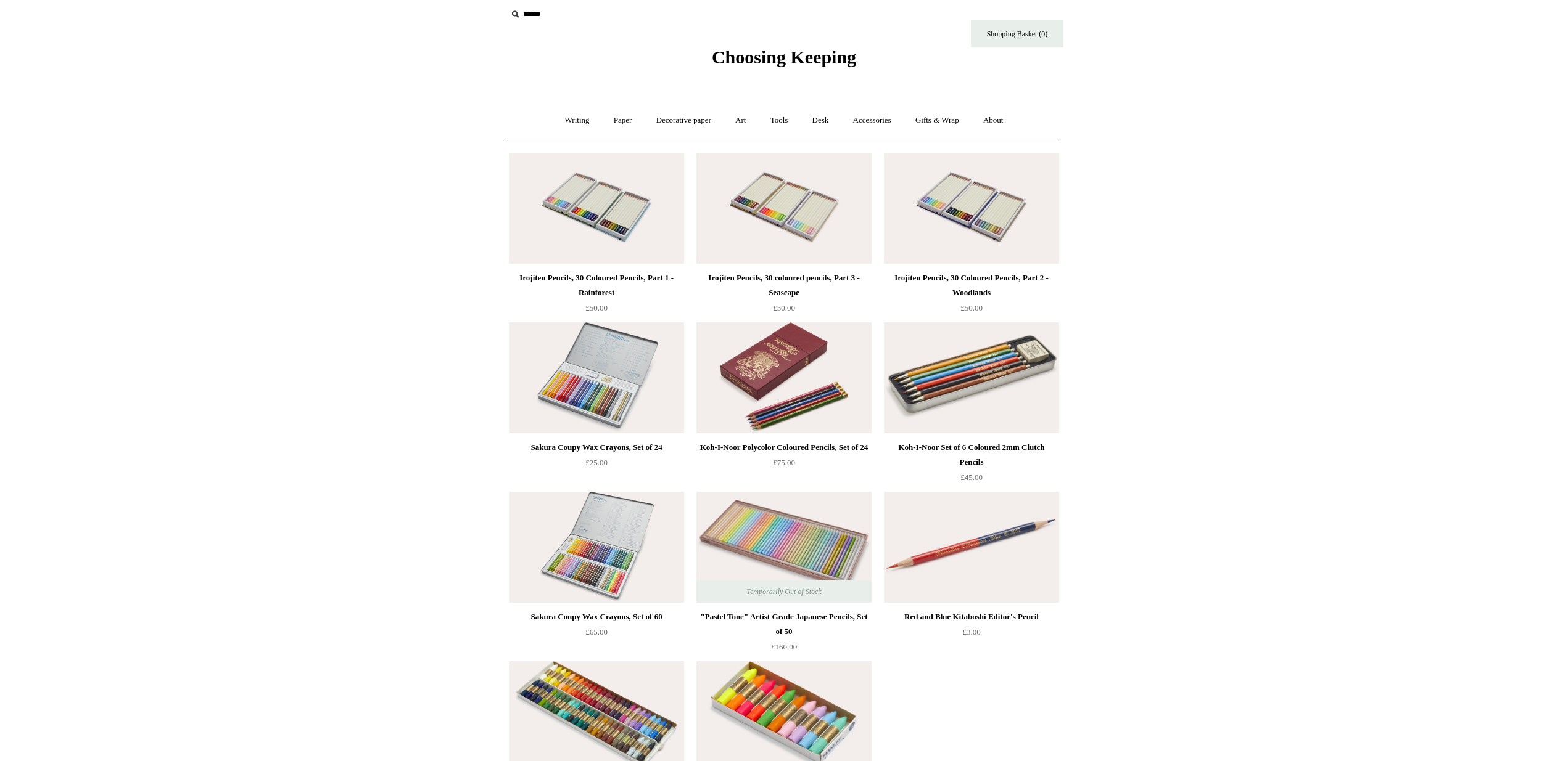
click at [623, 369] on img at bounding box center [596, 378] width 175 height 111
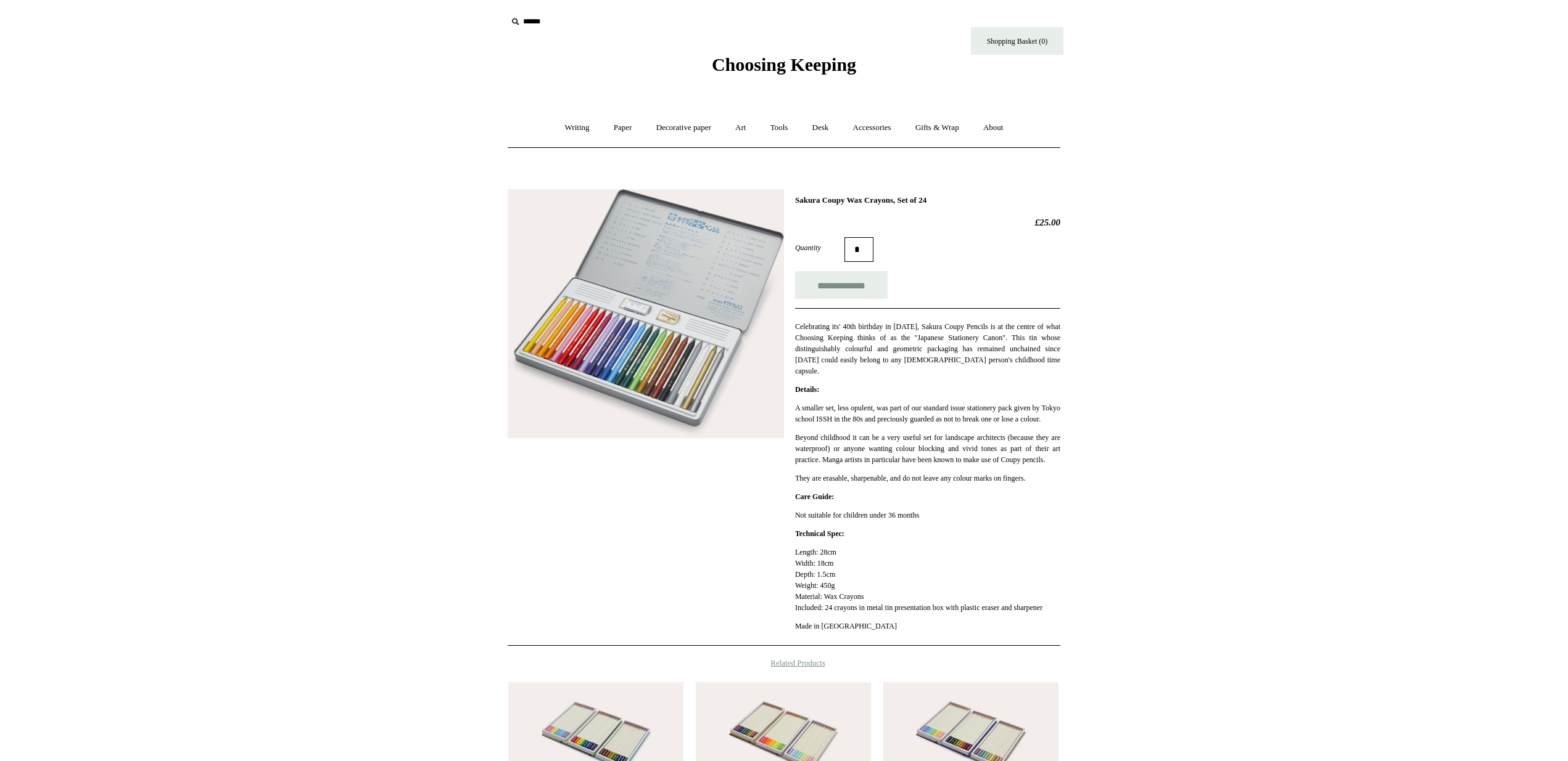
drag, startPoint x: 794, startPoint y: 201, endPoint x: 907, endPoint y: 200, distance: 113.0
click at [907, 200] on div "**********" at bounding box center [784, 413] width 552 height 466
copy h1 "Sakura Coupy Wax Crayons"
click at [284, 405] on html "Menu Choosing Keeping * Shipping Information Shopping Basket (0) * ⤺ + +" at bounding box center [784, 519] width 1568 height 1039
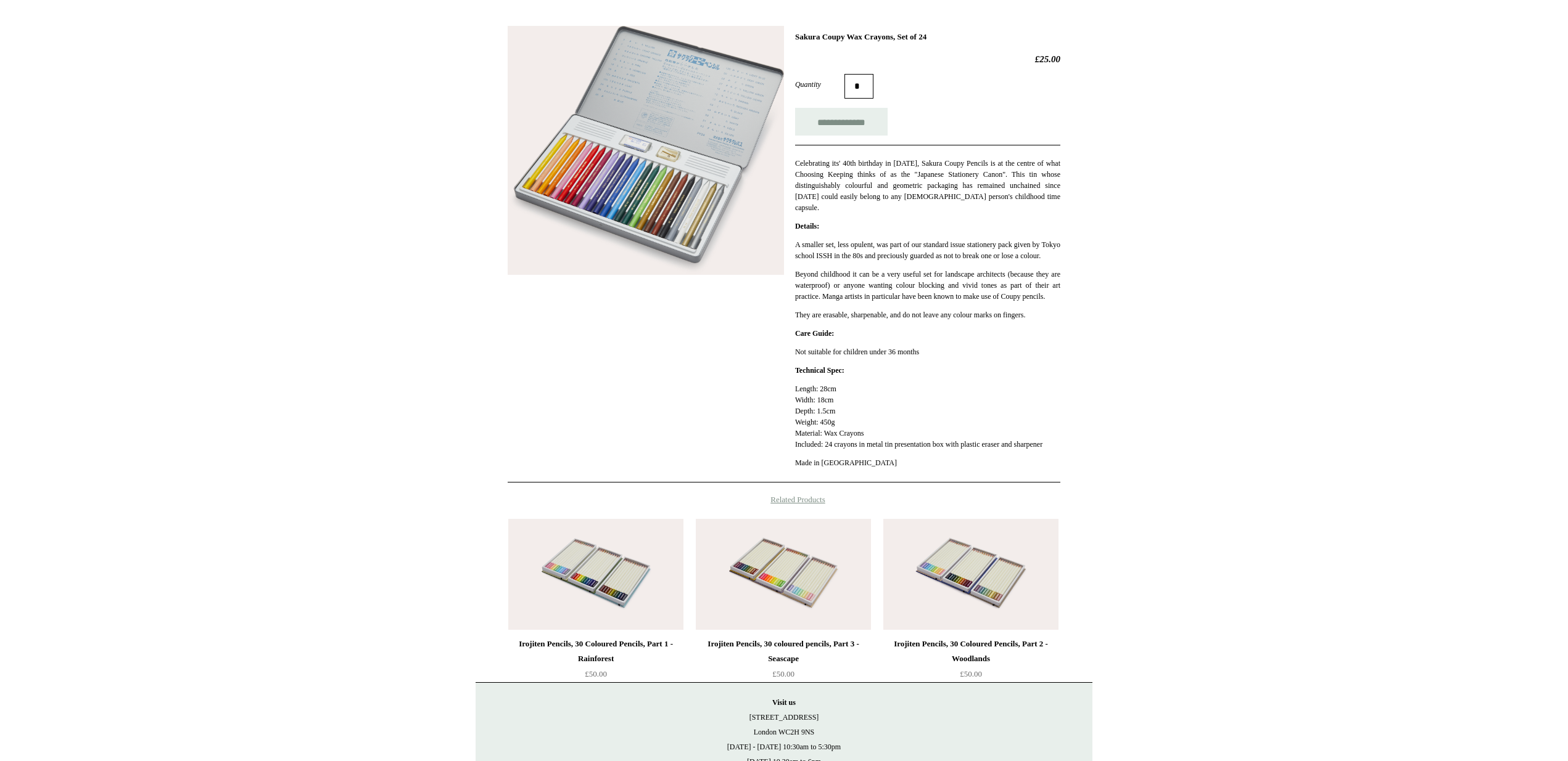
scroll to position [311, 0]
